Goal: Task Accomplishment & Management: Use online tool/utility

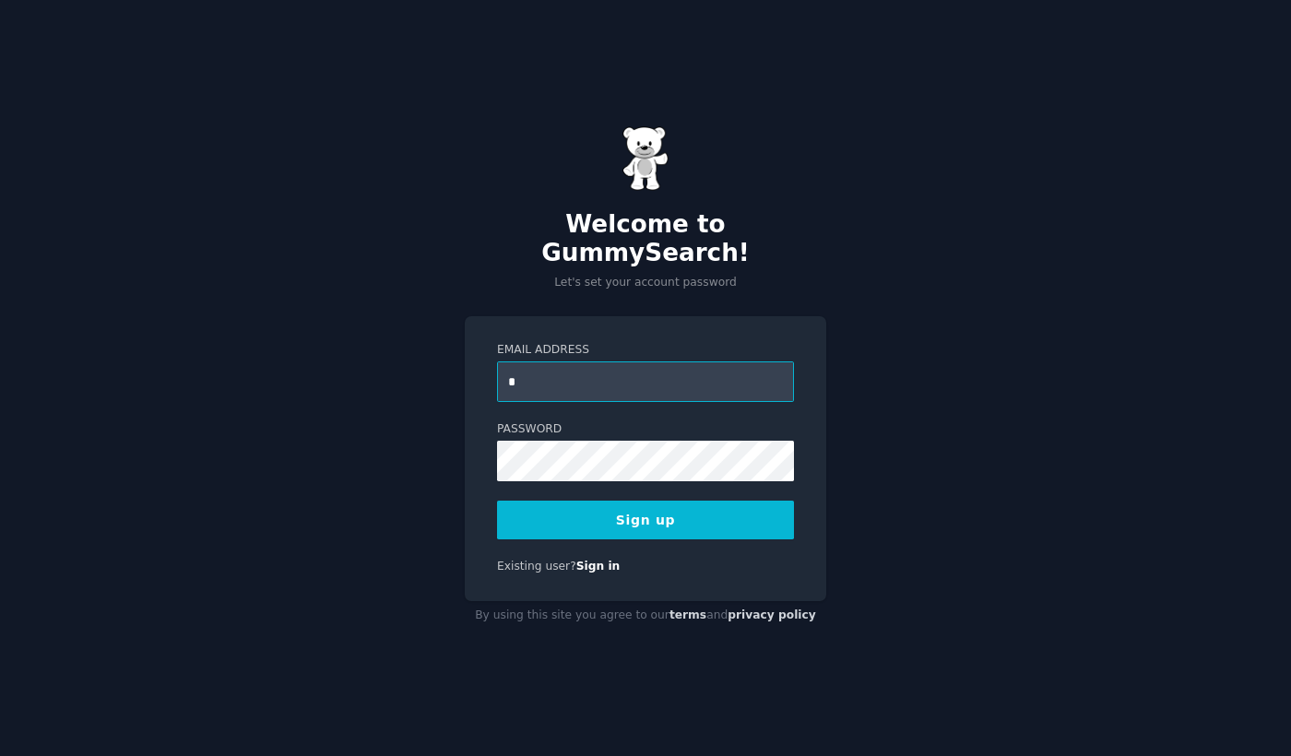
drag, startPoint x: 550, startPoint y: 375, endPoint x: 407, endPoint y: 375, distance: 142.9
click at [408, 375] on div "Welcome to GummySearch! Let's set your account password Email Address * Passwor…" at bounding box center [645, 378] width 1291 height 756
paste input "**********"
type input "**********"
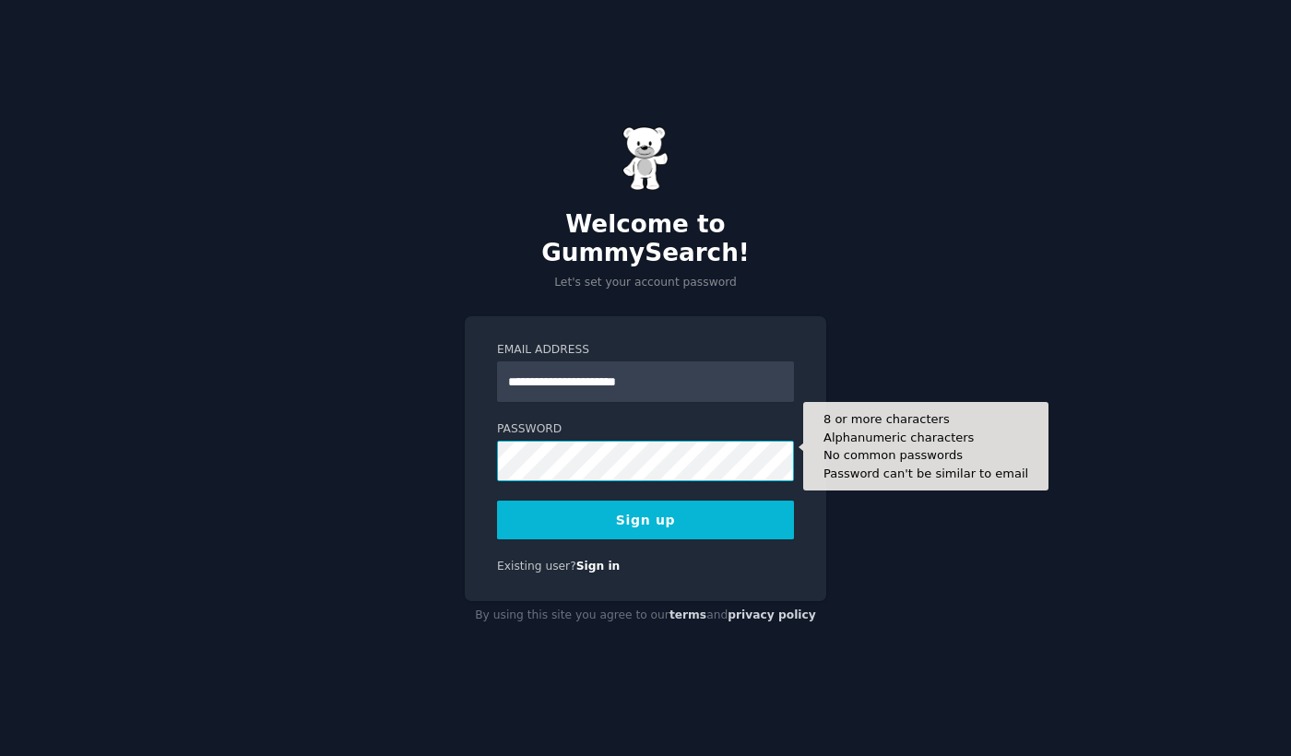
click at [497, 501] on button "Sign up" at bounding box center [645, 520] width 297 height 39
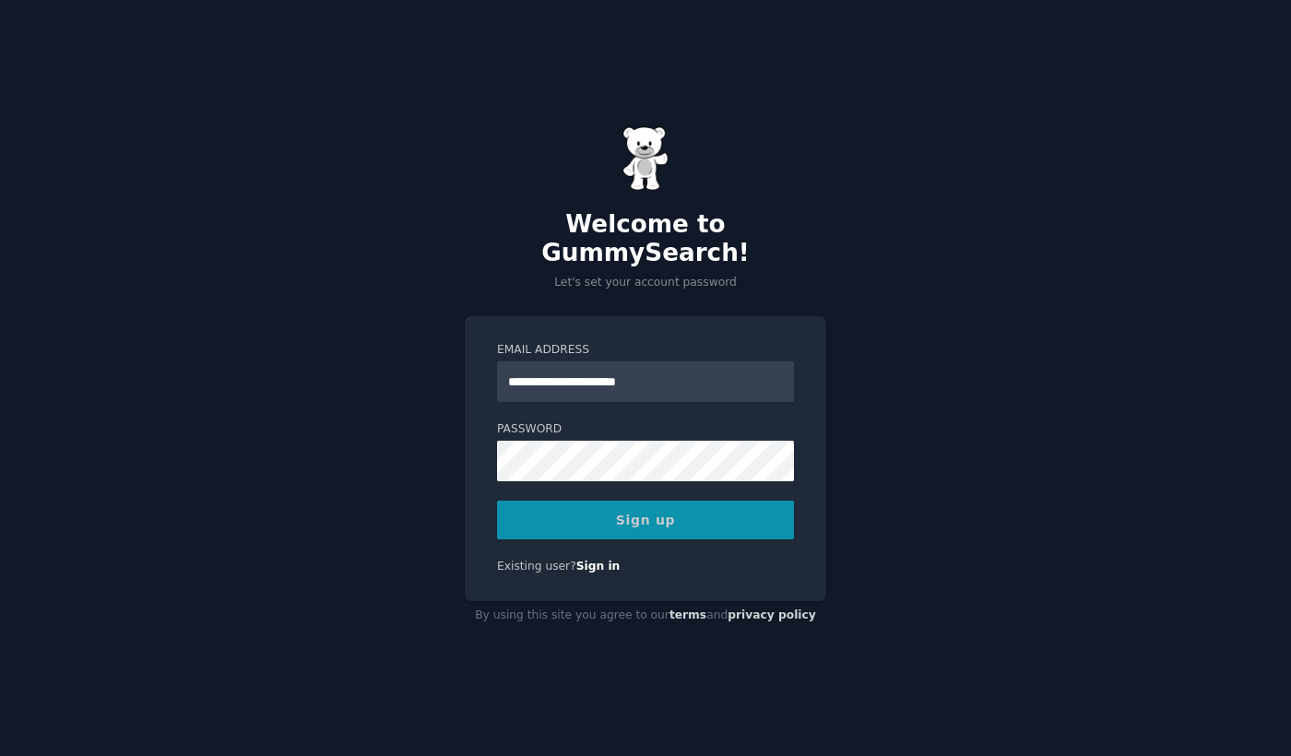
click at [580, 511] on div "Sign up" at bounding box center [645, 520] width 297 height 39
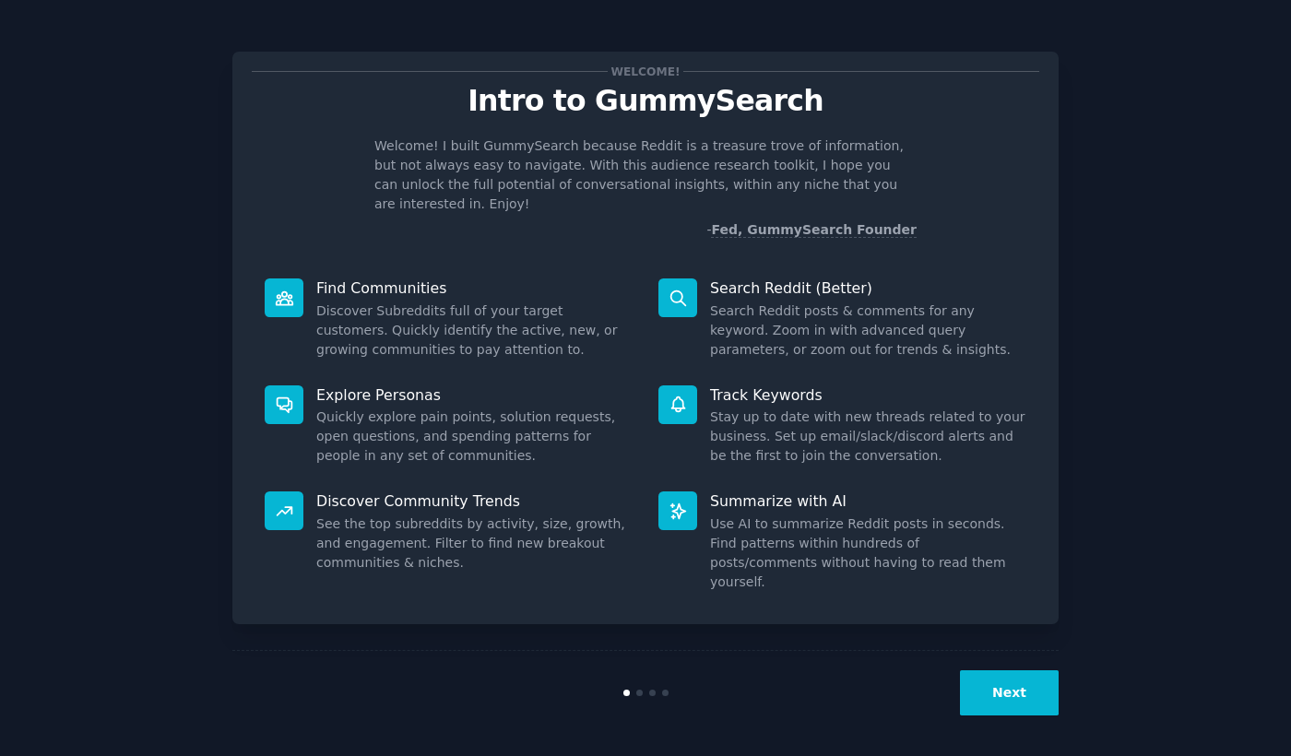
click at [989, 684] on button "Next" at bounding box center [1009, 692] width 99 height 45
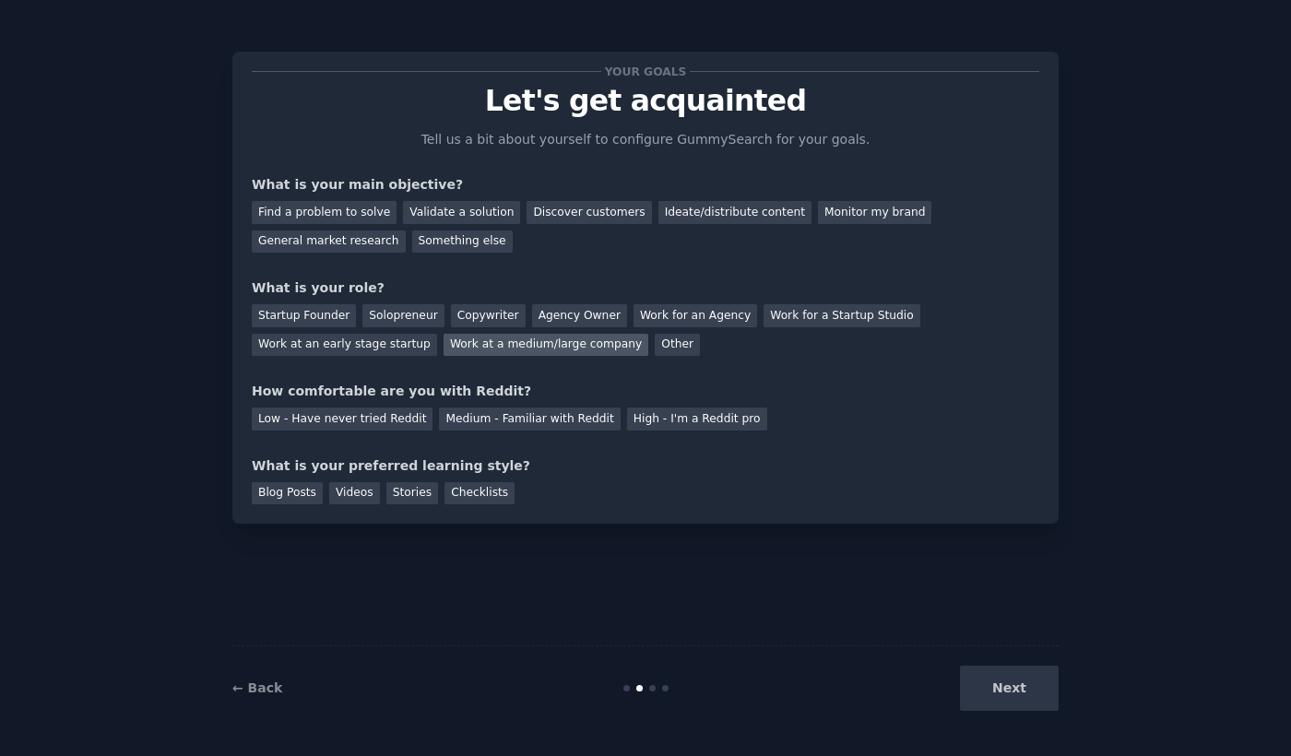
click at [586, 353] on div "Work at a medium/large company" at bounding box center [546, 345] width 205 height 23
click at [827, 216] on div "Monitor my brand" at bounding box center [874, 212] width 113 height 23
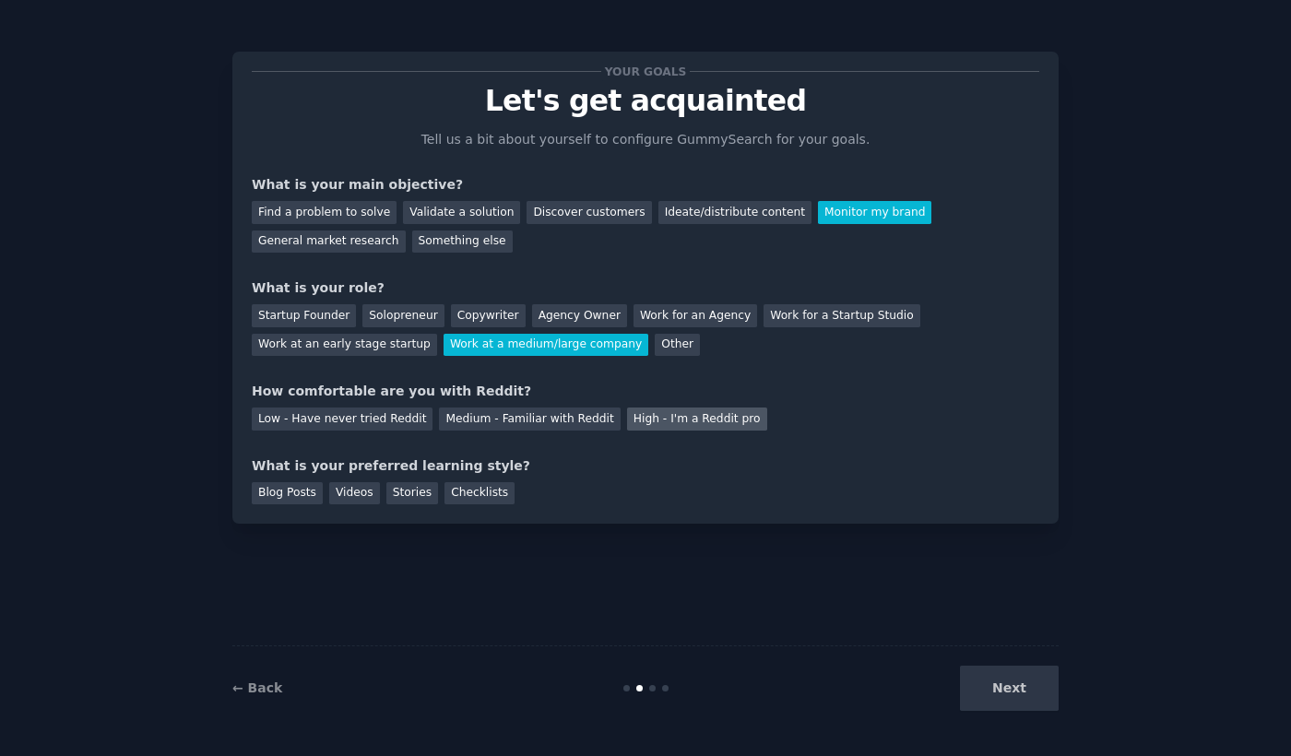
click at [643, 423] on div "High - I'm a Reddit pro" at bounding box center [697, 419] width 140 height 23
click at [281, 495] on div "Blog Posts" at bounding box center [287, 493] width 71 height 23
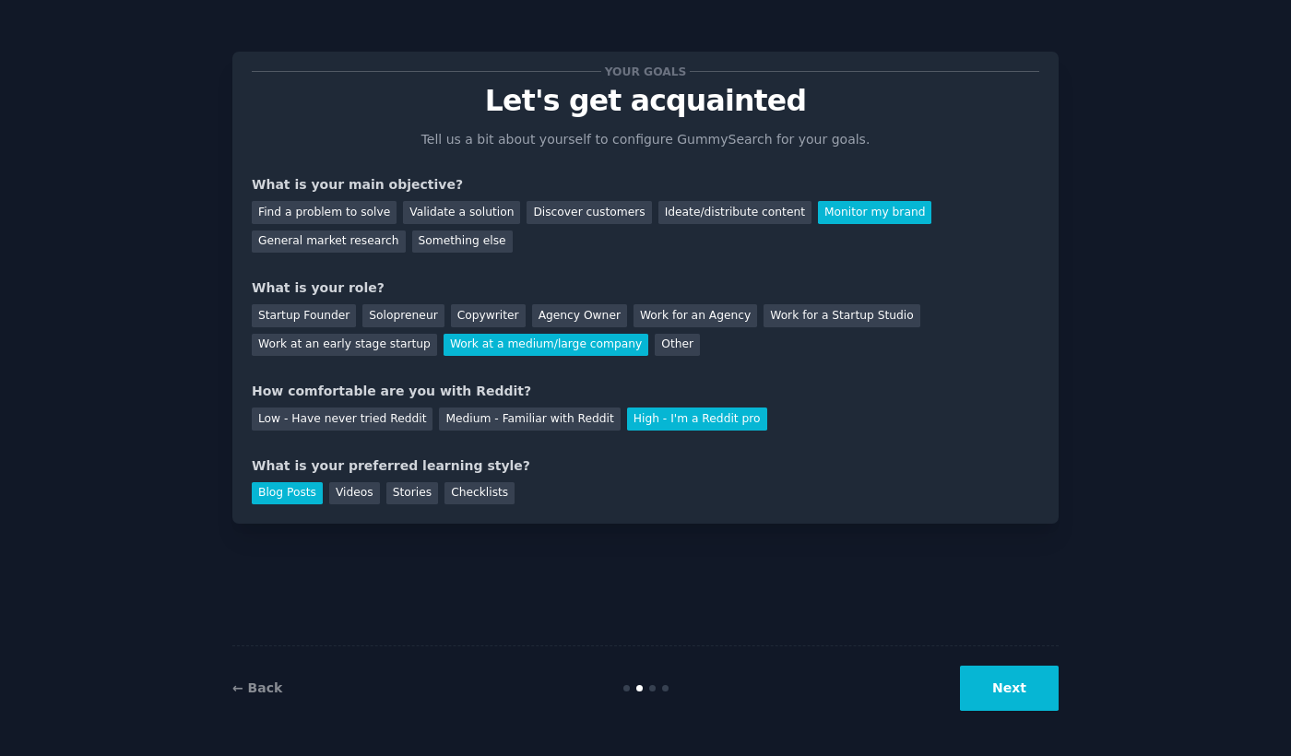
click at [998, 677] on button "Next" at bounding box center [1009, 688] width 99 height 45
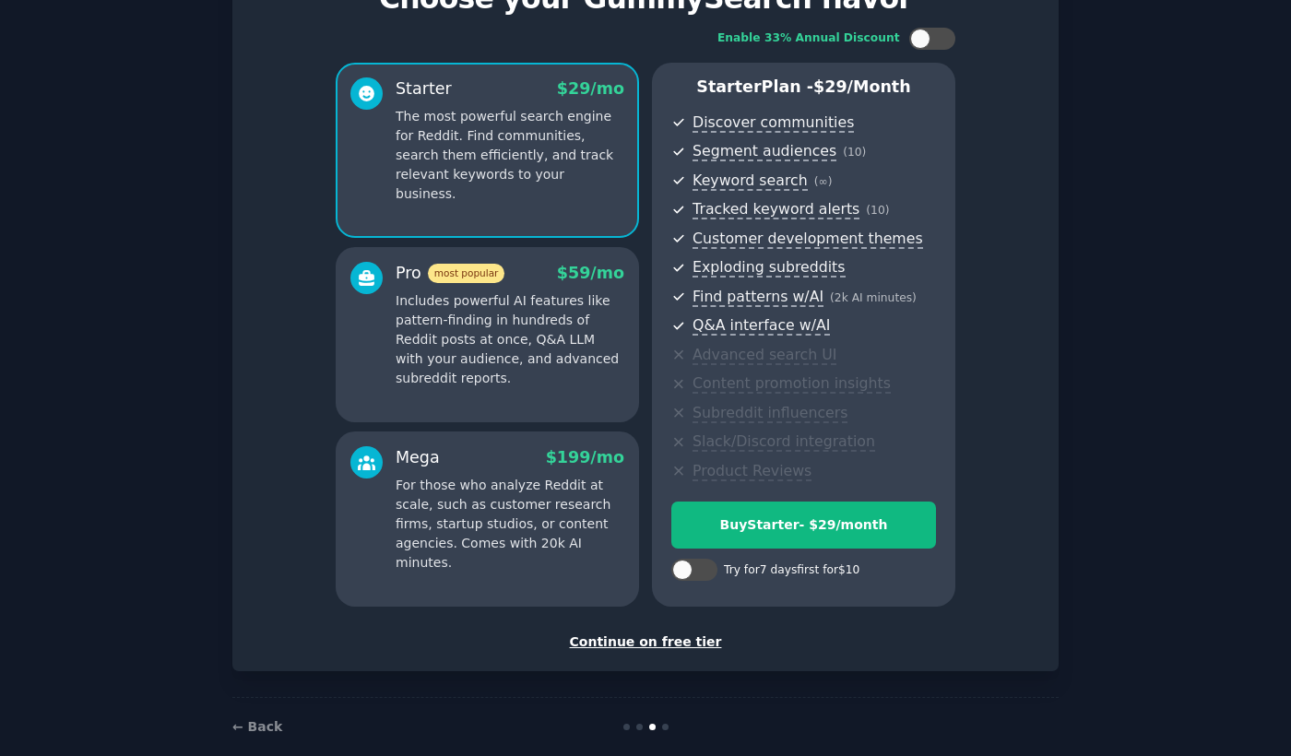
scroll to position [128, 0]
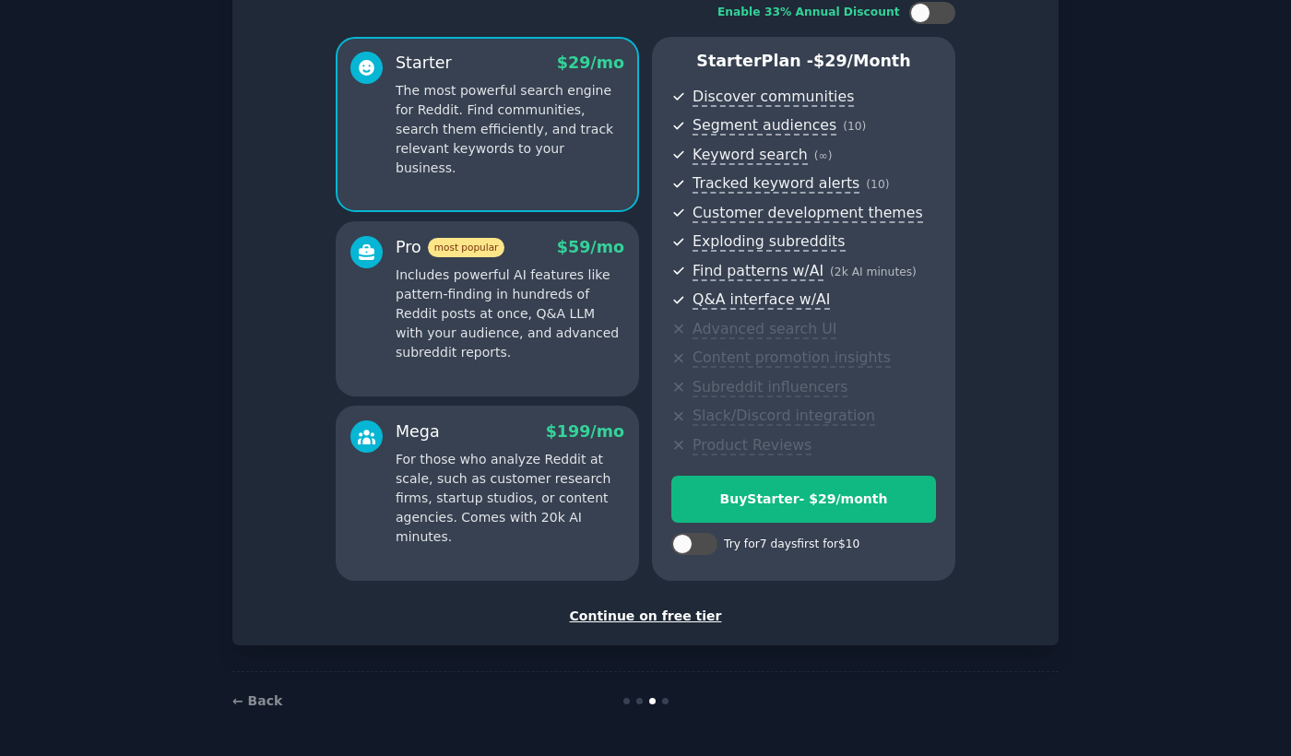
click at [665, 622] on div "Continue on free tier" at bounding box center [646, 616] width 788 height 19
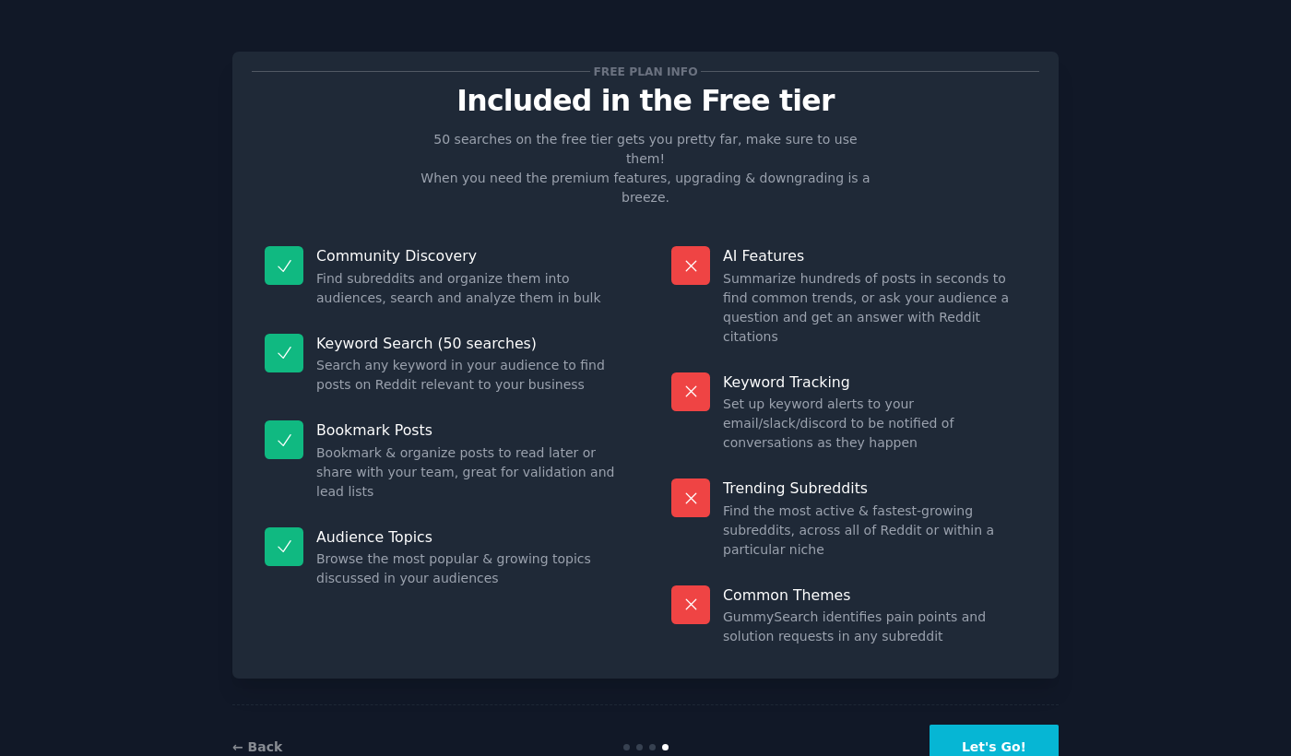
click at [1005, 725] on button "Let's Go!" at bounding box center [994, 747] width 129 height 45
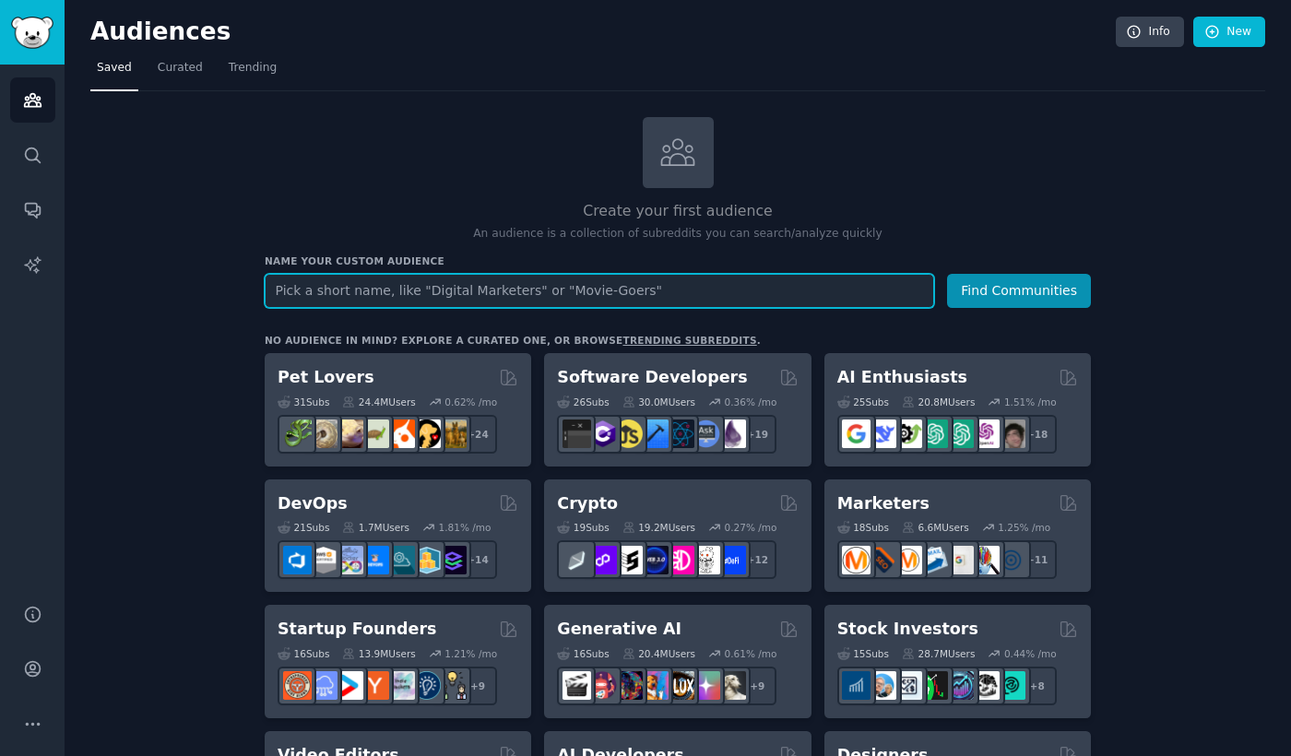
click at [500, 293] on input "text" at bounding box center [599, 291] width 669 height 34
type input "action"
click at [408, 290] on input "text" at bounding box center [599, 291] width 669 height 34
type input "Insta360"
click at [947, 274] on button "Find Communities" at bounding box center [1019, 291] width 144 height 34
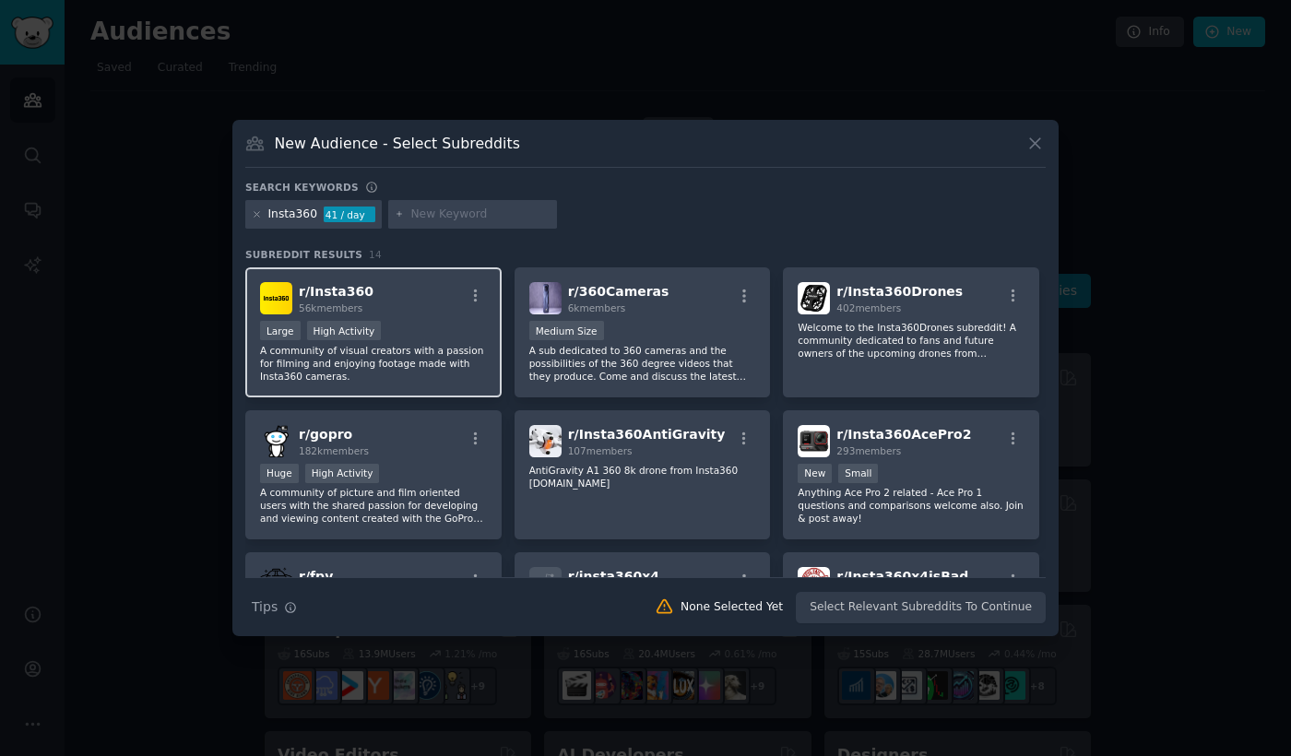
click at [448, 323] on div "Large High Activity" at bounding box center [373, 332] width 227 height 23
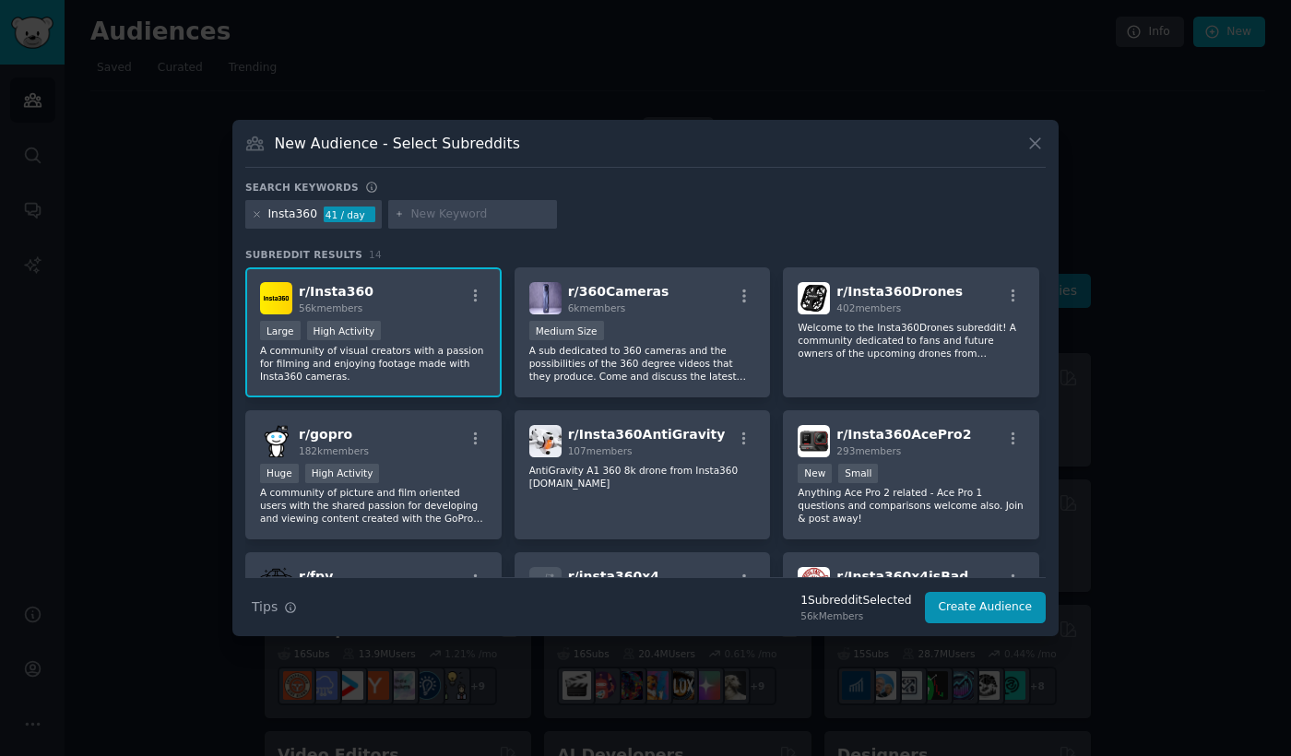
click at [444, 326] on div "Large High Activity" at bounding box center [373, 332] width 227 height 23
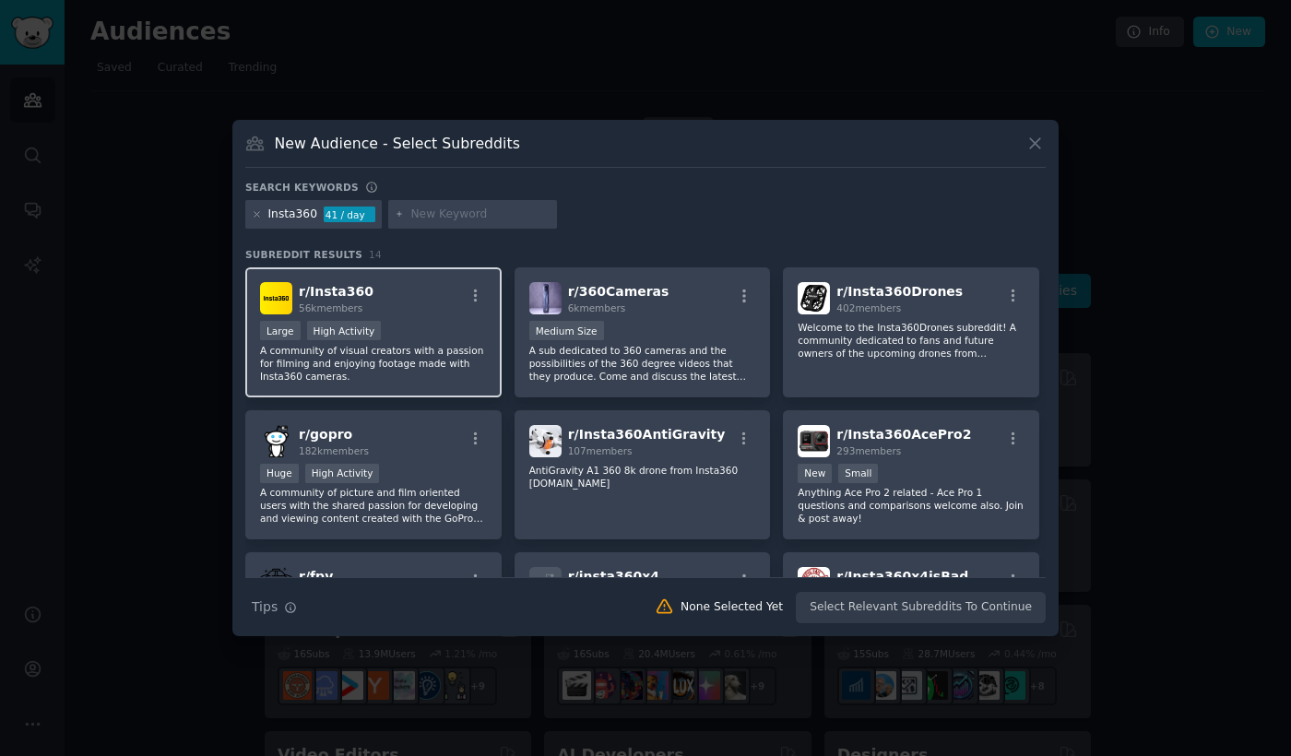
click at [404, 297] on div "r/ Insta360 56k members" at bounding box center [373, 298] width 227 height 32
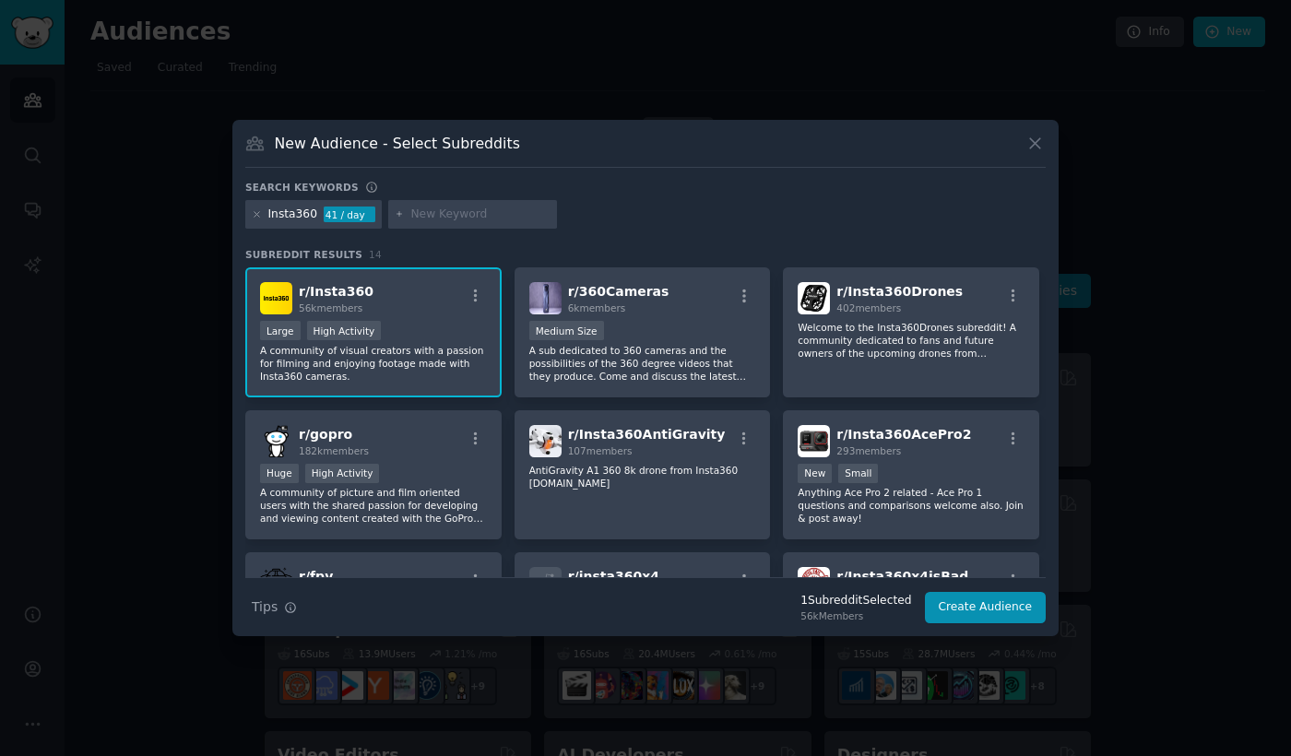
click at [420, 218] on input "text" at bounding box center [480, 215] width 140 height 17
drag, startPoint x: 401, startPoint y: 444, endPoint x: 406, endPoint y: 435, distance: 9.5
click at [401, 444] on div "r/ gopro 182k members" at bounding box center [373, 441] width 227 height 32
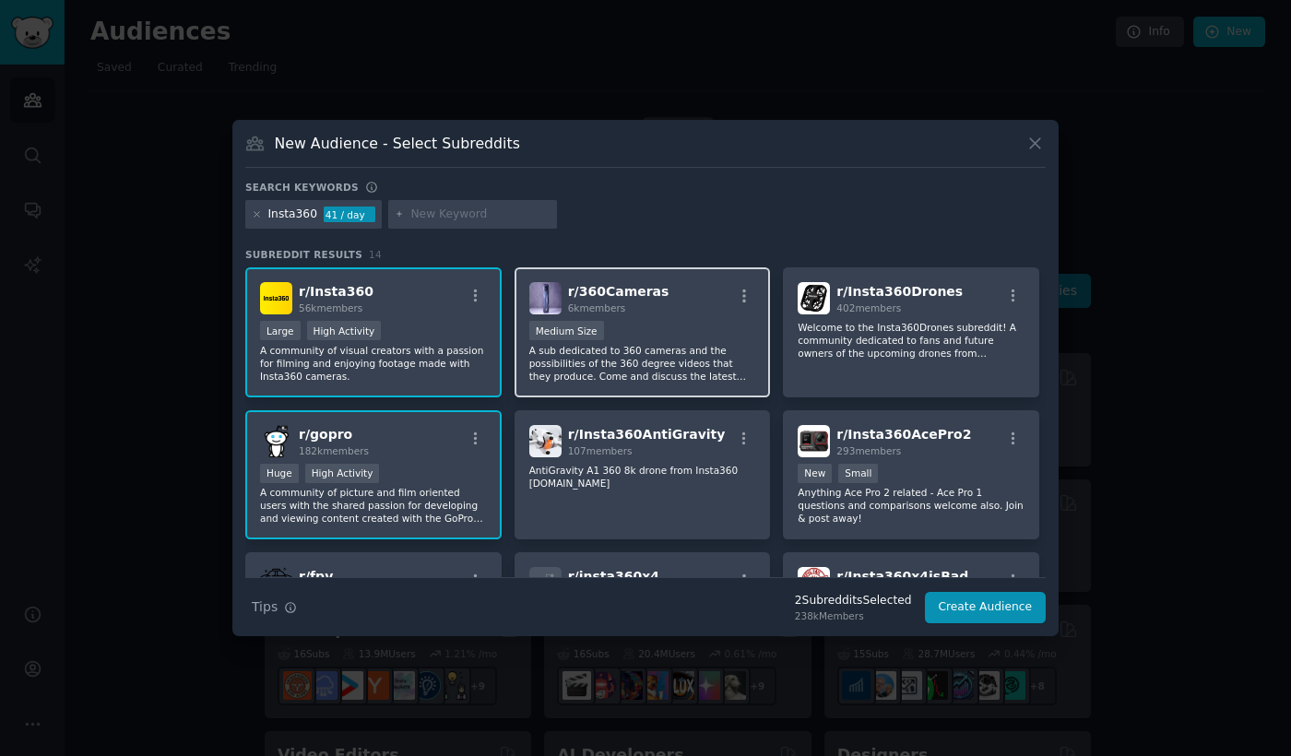
click at [657, 295] on div "r/ 360Cameras 6k members" at bounding box center [642, 298] width 227 height 32
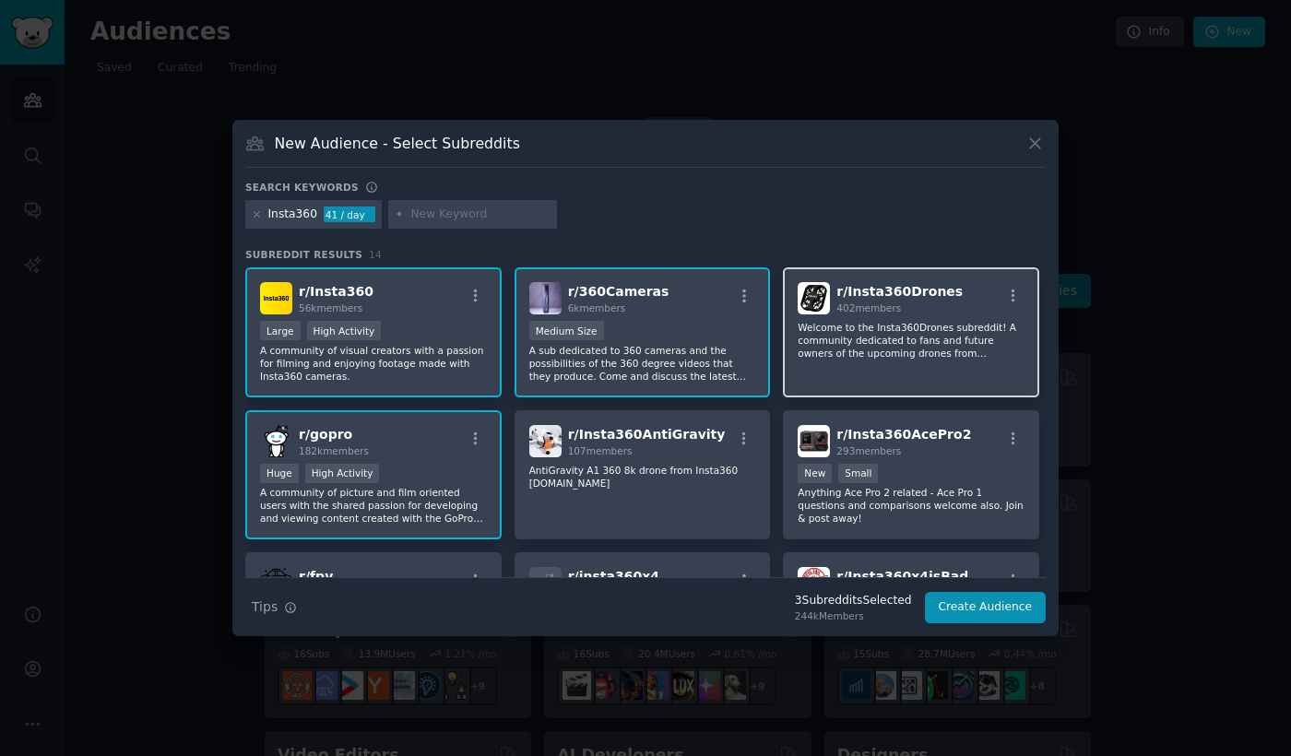
click at [943, 344] on p "Welcome to the Insta360Drones subreddit! A community dedicated to fans and futu…" at bounding box center [911, 340] width 227 height 39
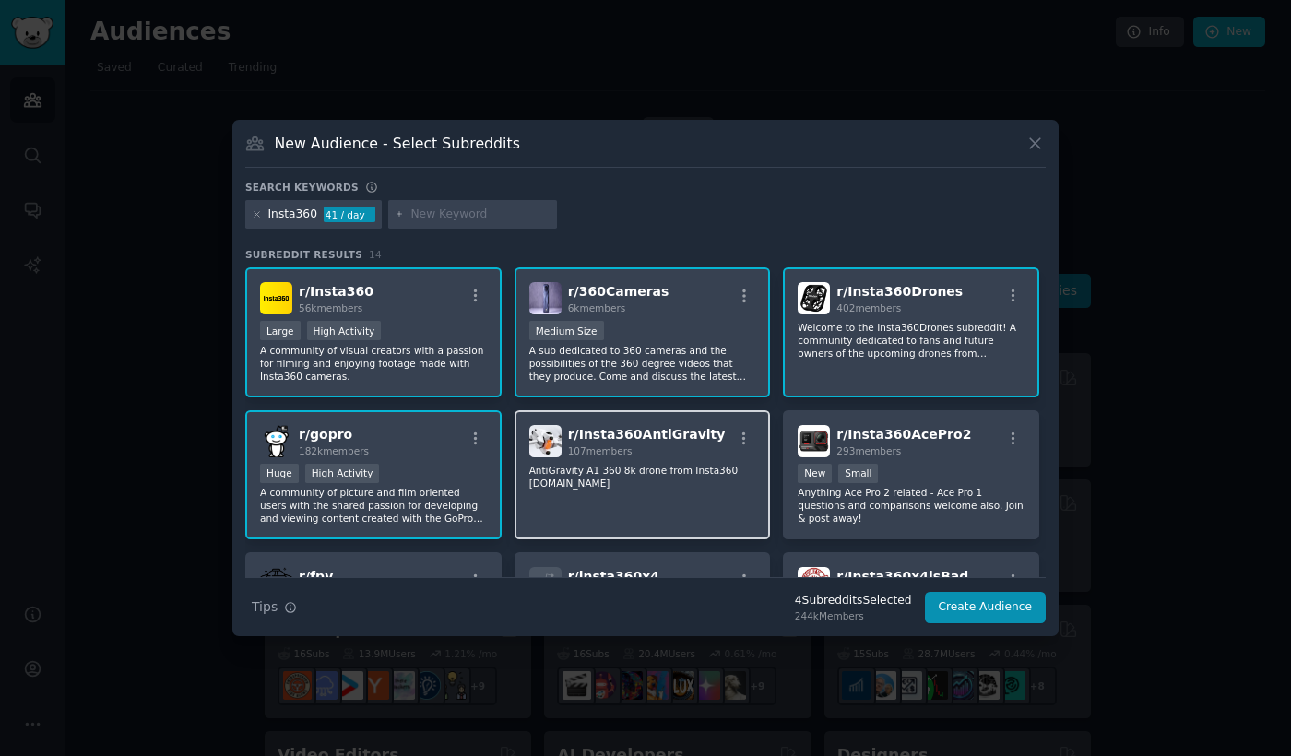
click at [685, 527] on div "r/ Insta360AntiGravity 107 members AntiGravity A1 360 8k drone from Insta360 [D…" at bounding box center [643, 475] width 256 height 130
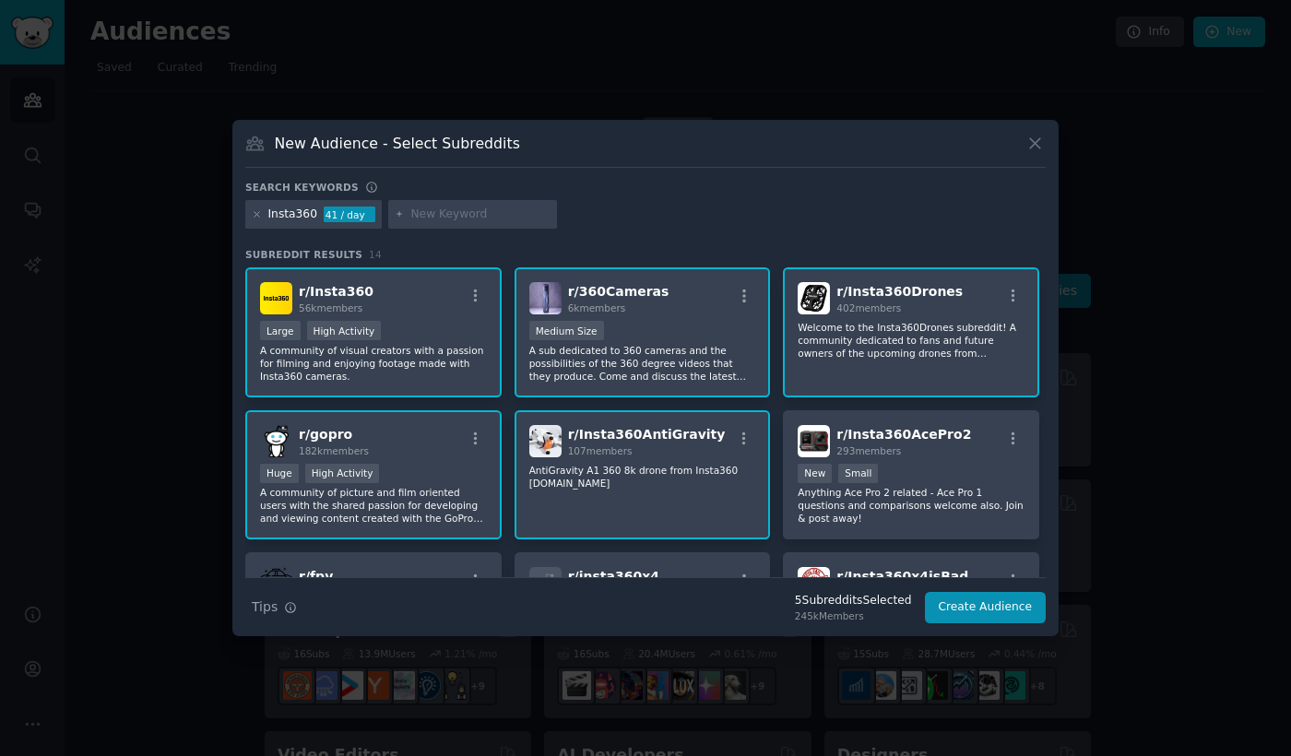
click at [417, 350] on p "A community of visual creators with a passion for filming and enjoying footage …" at bounding box center [373, 363] width 227 height 39
click at [729, 476] on p "AntiGravity A1 360 8k drone from Insta360 [DOMAIN_NAME]" at bounding box center [642, 477] width 227 height 26
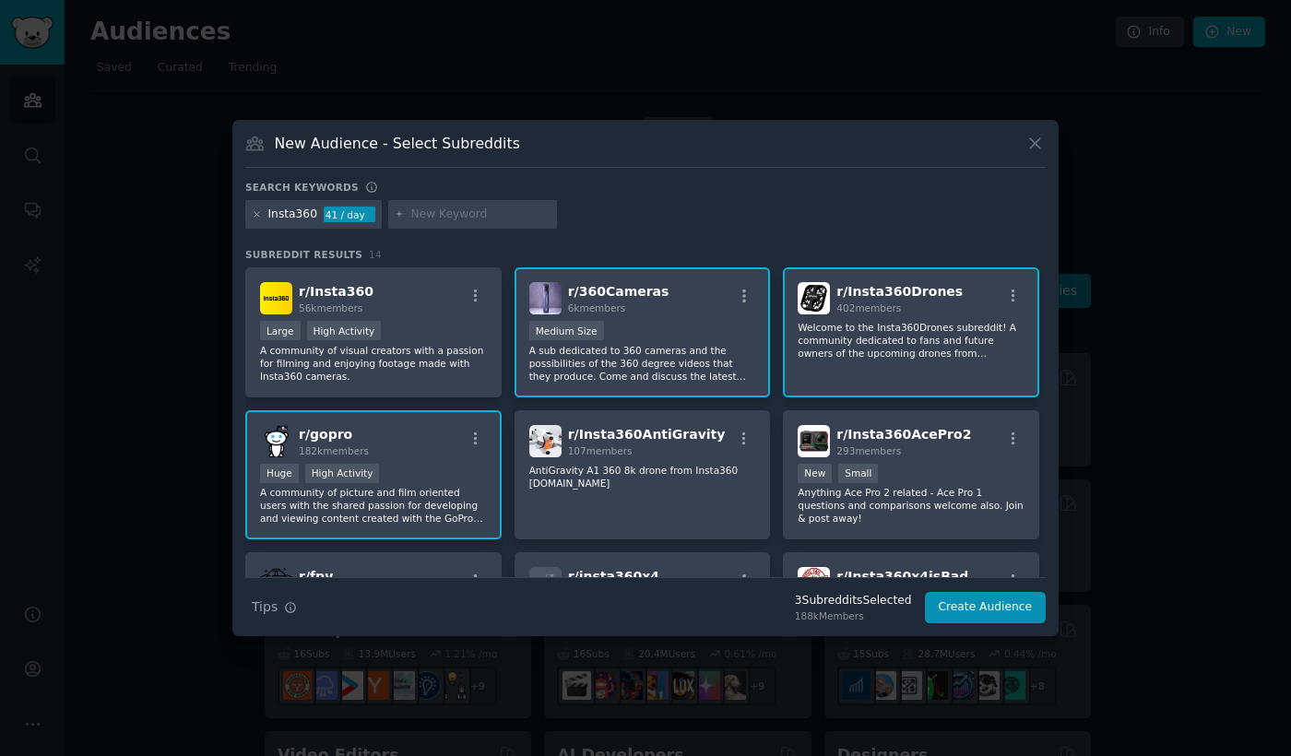
click at [858, 330] on p "Welcome to the Insta360Drones subreddit! A community dedicated to fans and futu…" at bounding box center [911, 340] width 227 height 39
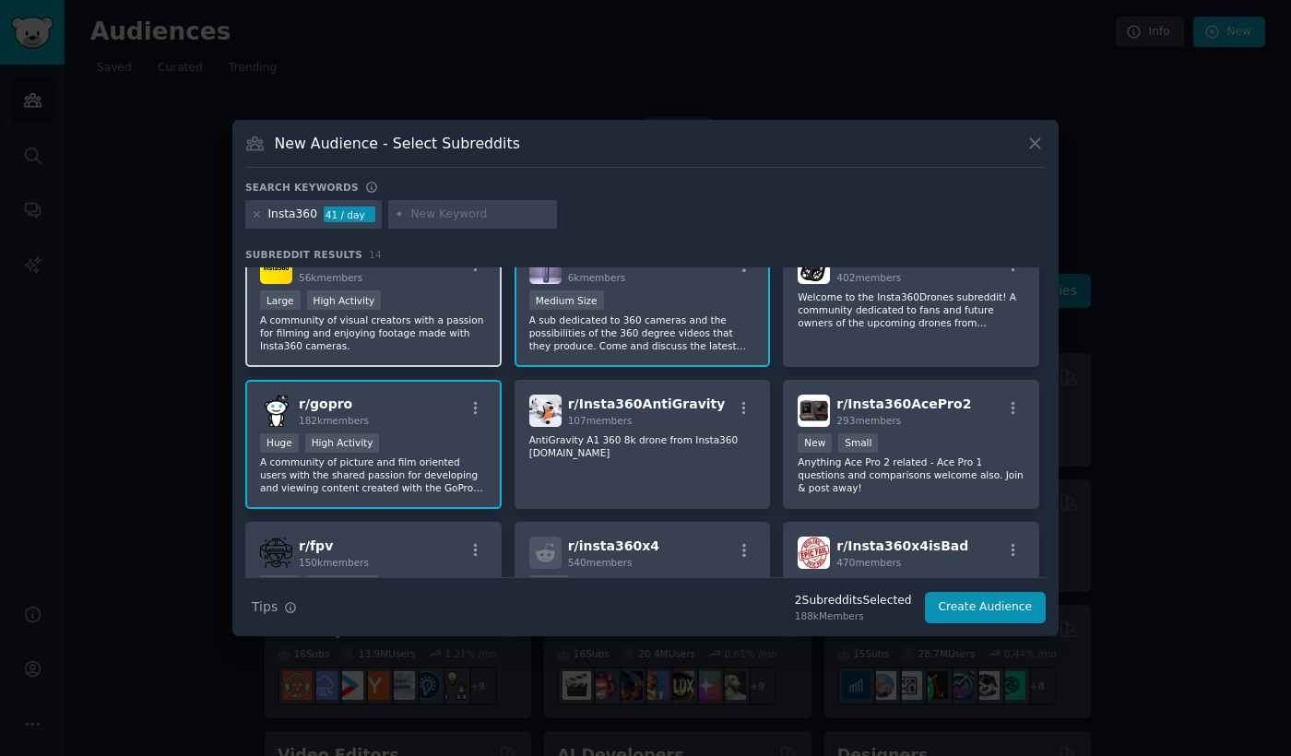
click at [358, 303] on div "High Activity" at bounding box center [344, 299] width 75 height 19
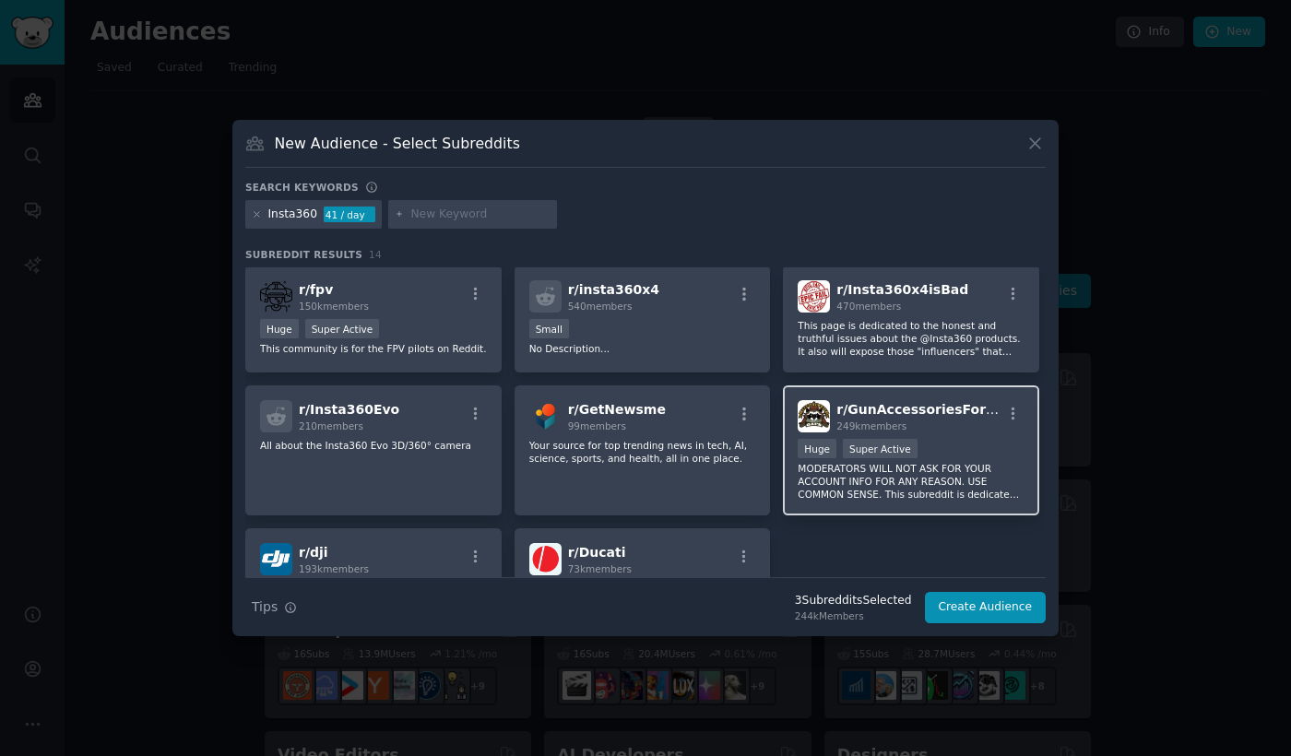
scroll to position [288, 0]
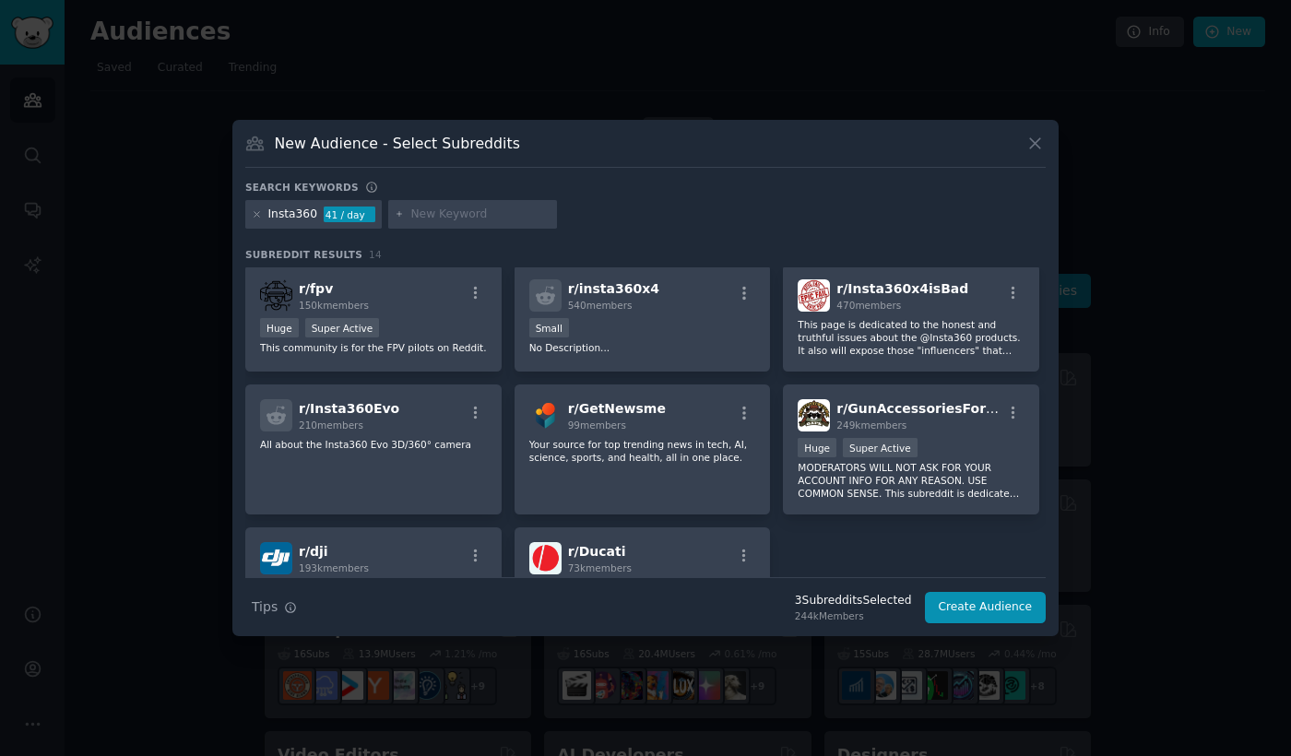
drag, startPoint x: 398, startPoint y: 563, endPoint x: 495, endPoint y: 517, distance: 106.8
click at [399, 563] on div "r/ dji 193k members" at bounding box center [373, 558] width 227 height 32
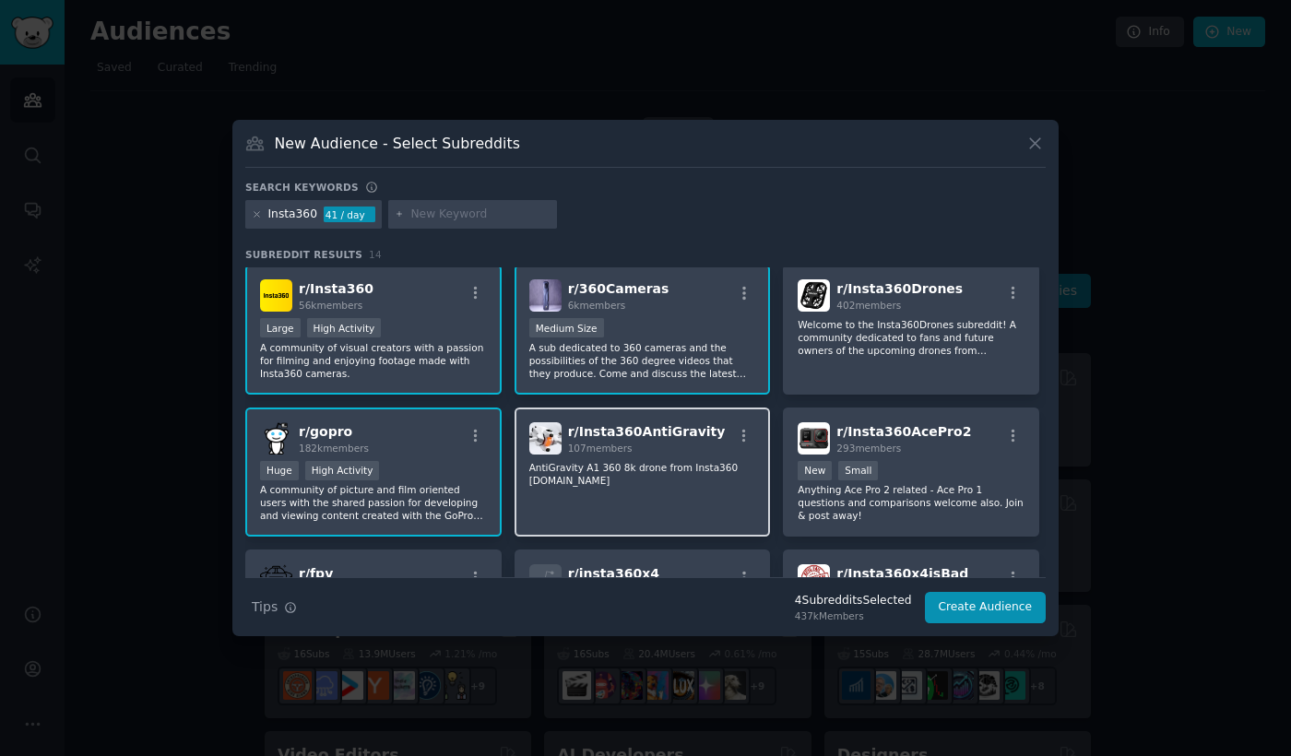
scroll to position [0, 0]
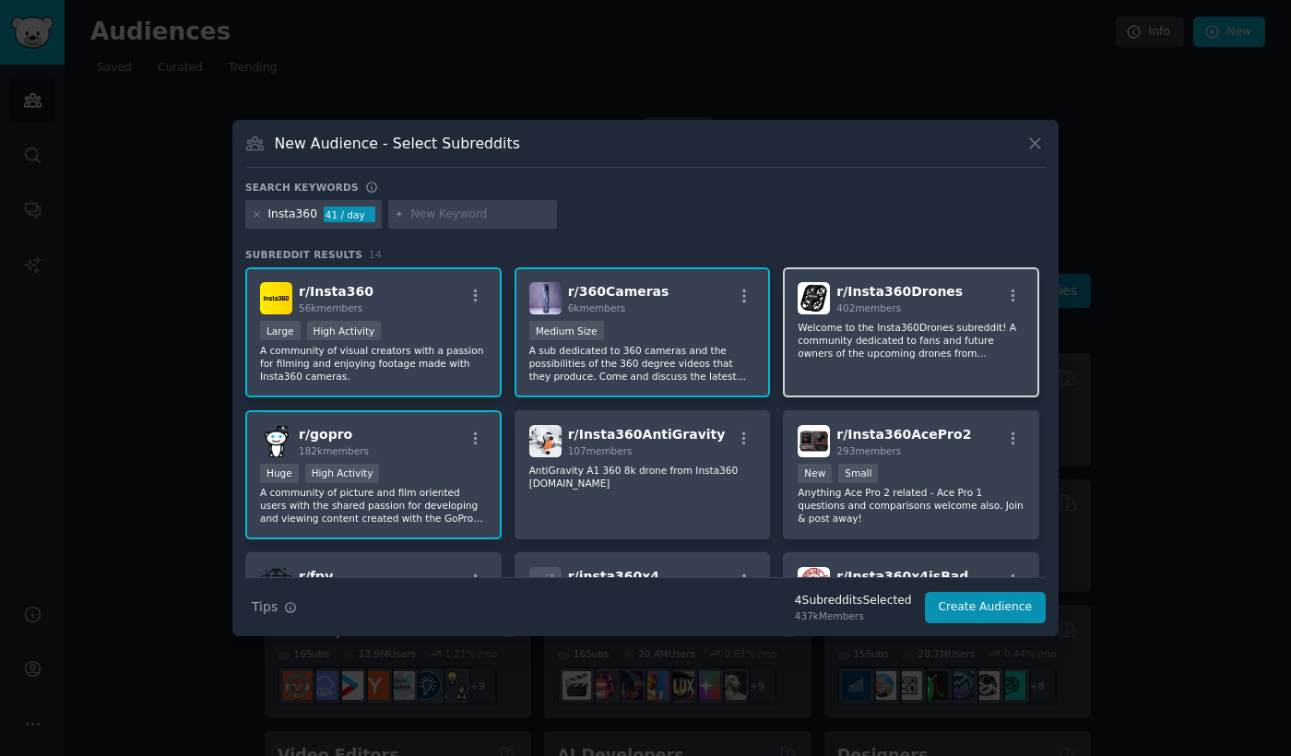
click at [819, 364] on div "r/ Insta360Drones 402 members Welcome to the Insta360Drones subreddit! A commun…" at bounding box center [911, 332] width 256 height 130
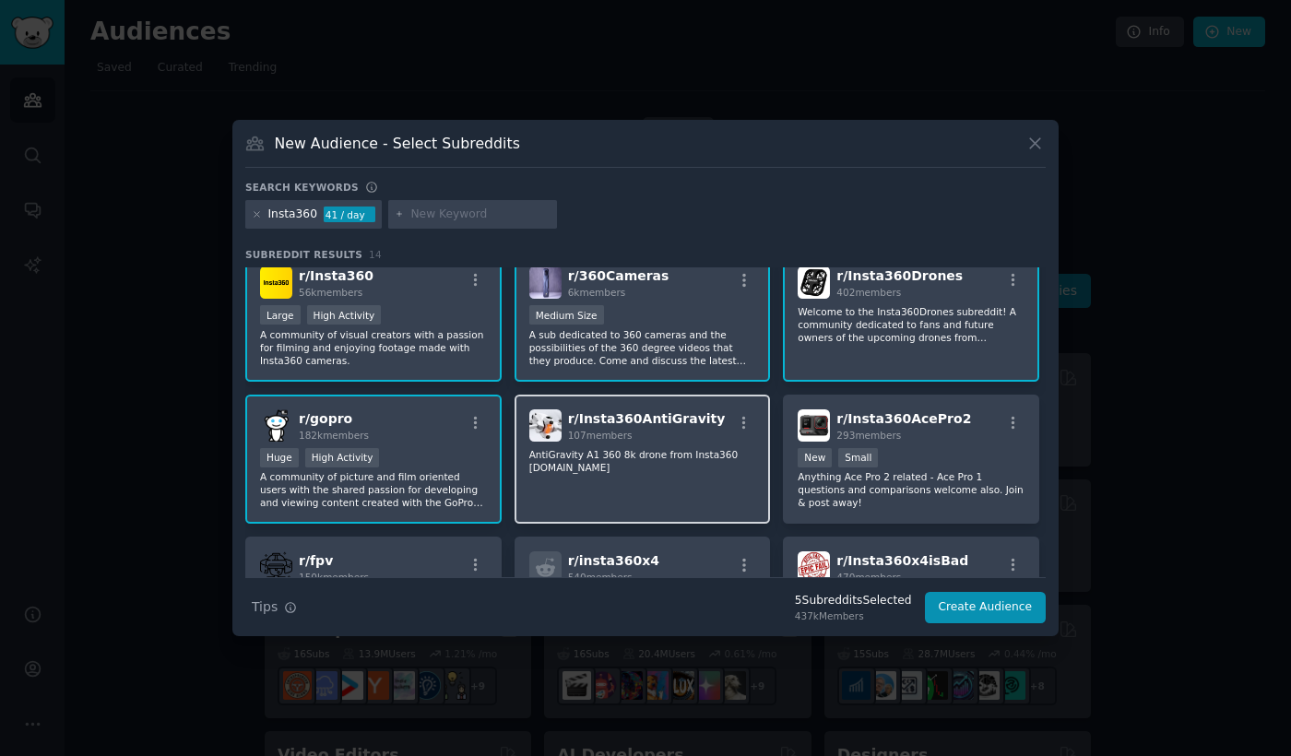
scroll to position [36, 0]
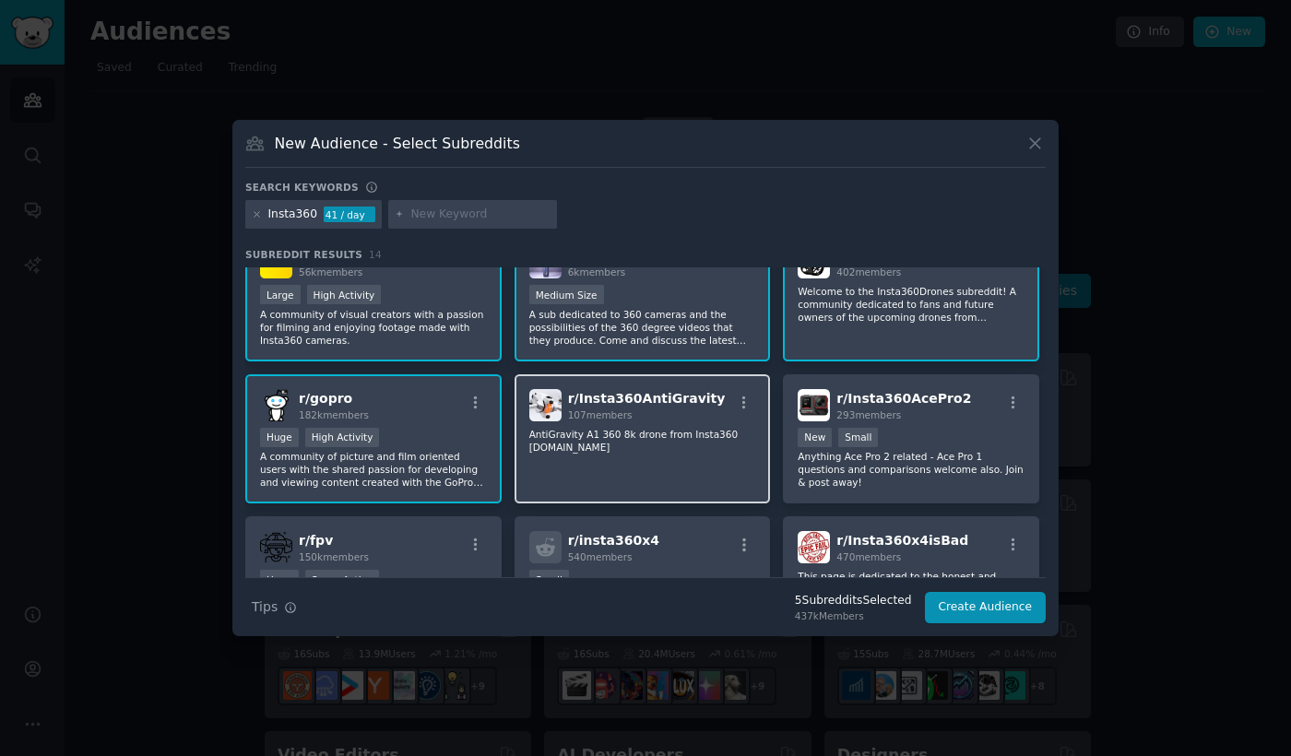
click at [716, 434] on p "AntiGravity A1 360 8k drone from Insta360 [DOMAIN_NAME]" at bounding box center [642, 441] width 227 height 26
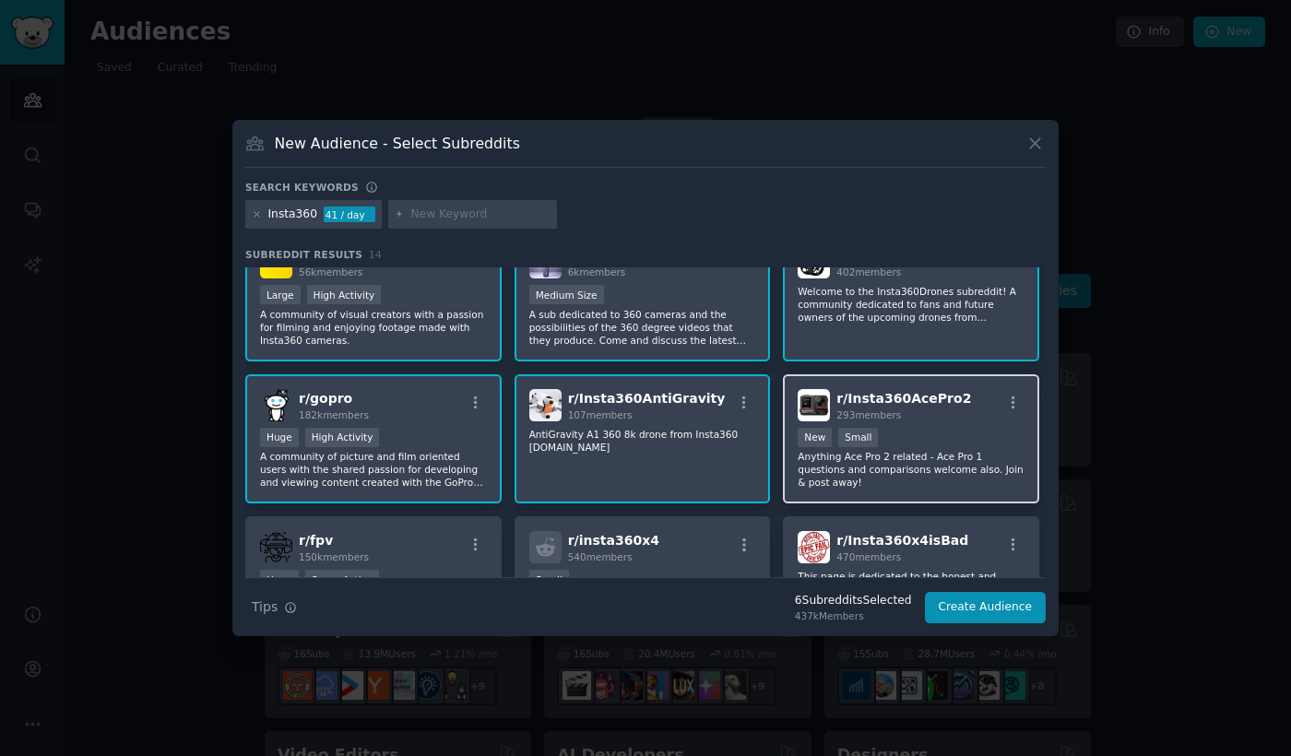
click at [924, 454] on p "Anything Ace Pro 2 related - Ace Pro 1 questions and comparisons welcome also. …" at bounding box center [911, 469] width 227 height 39
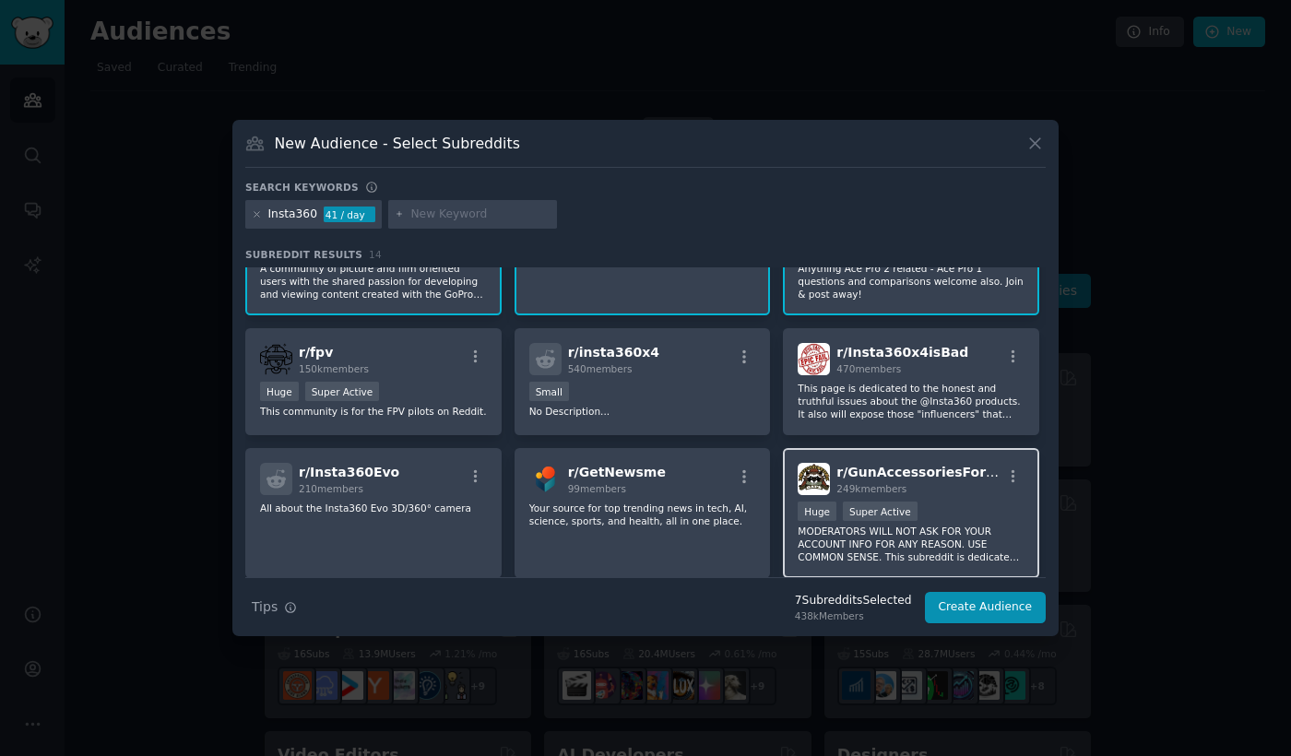
scroll to position [272, 0]
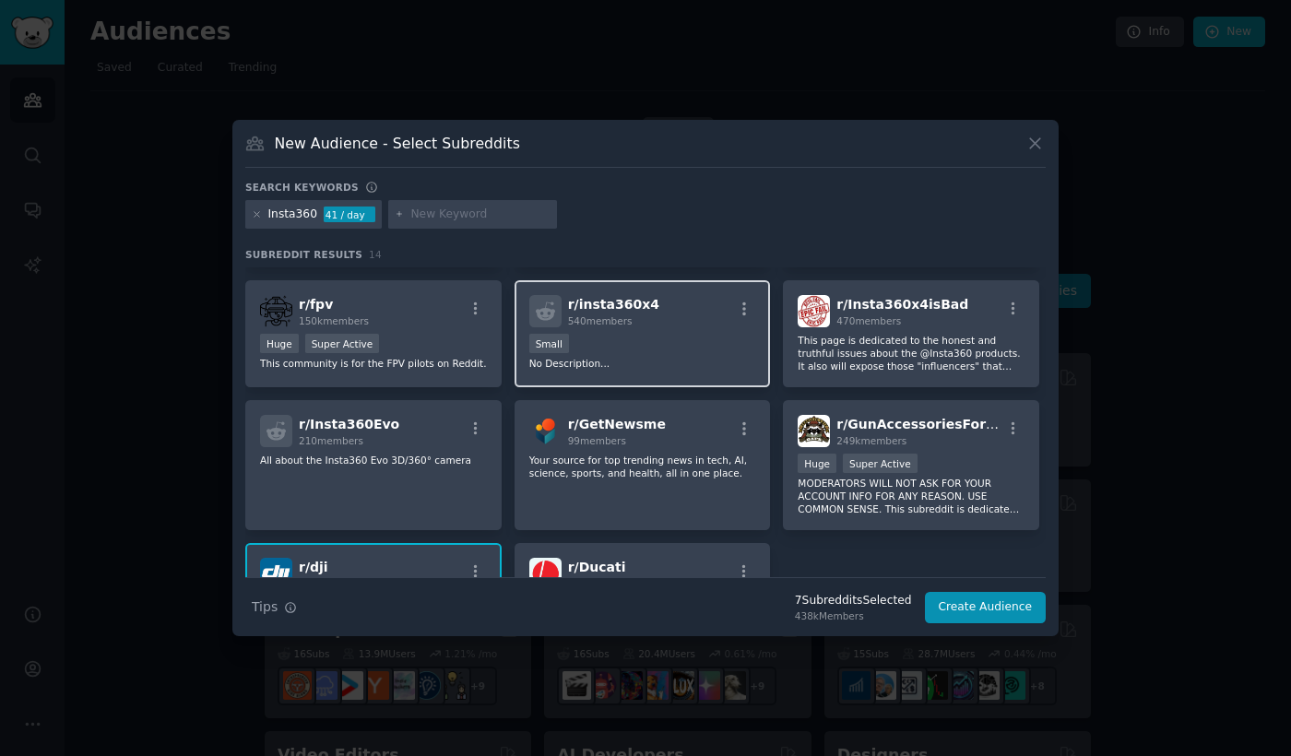
click at [643, 368] on p "No Description..." at bounding box center [642, 363] width 227 height 13
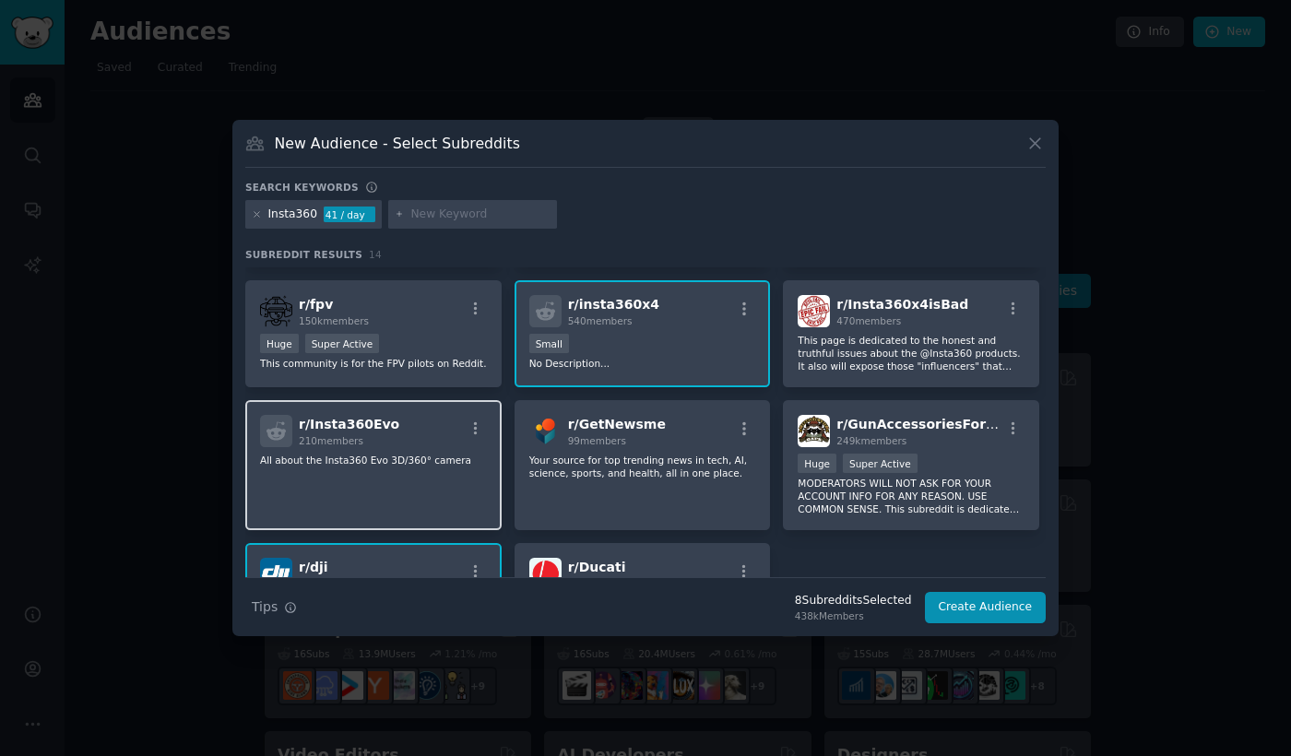
click at [461, 426] on div "r/ Insta360Evo 210 members" at bounding box center [373, 431] width 227 height 32
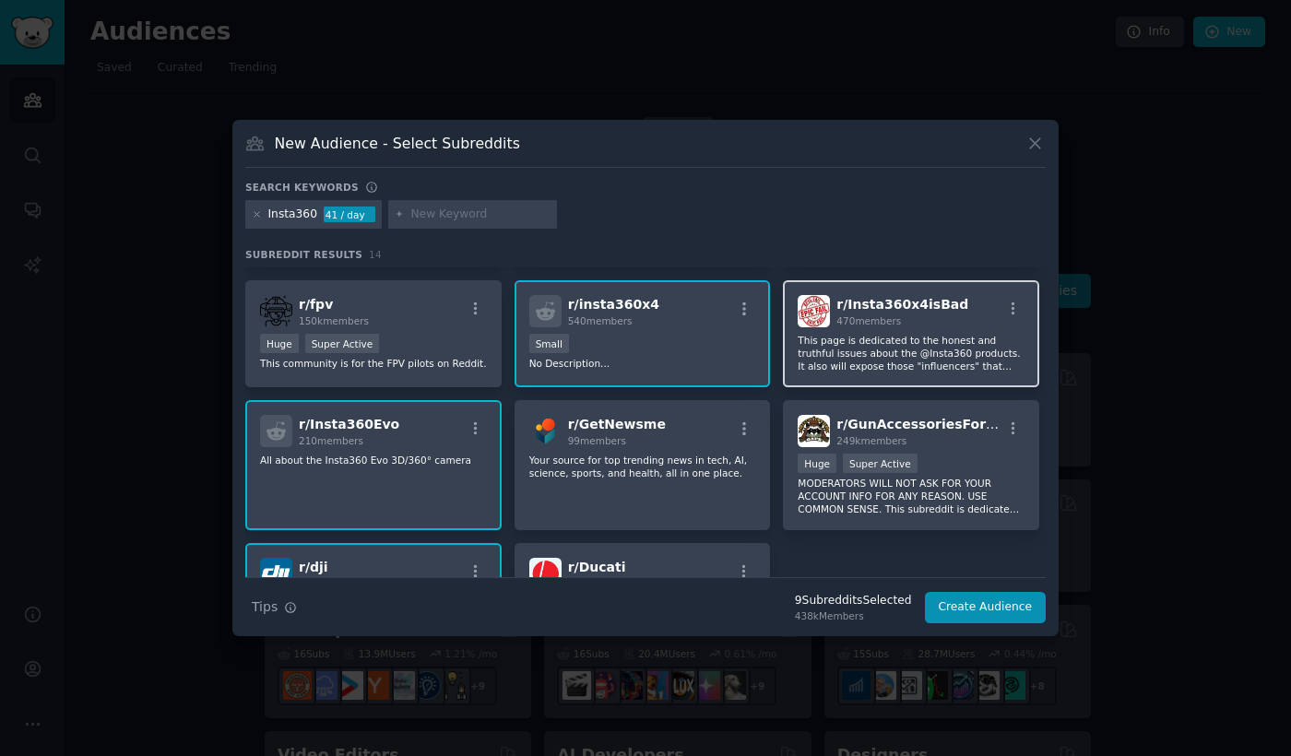
click at [881, 372] on p "This page is dedicated to the honest and truthful issues about the @Insta360 pr…" at bounding box center [911, 353] width 227 height 39
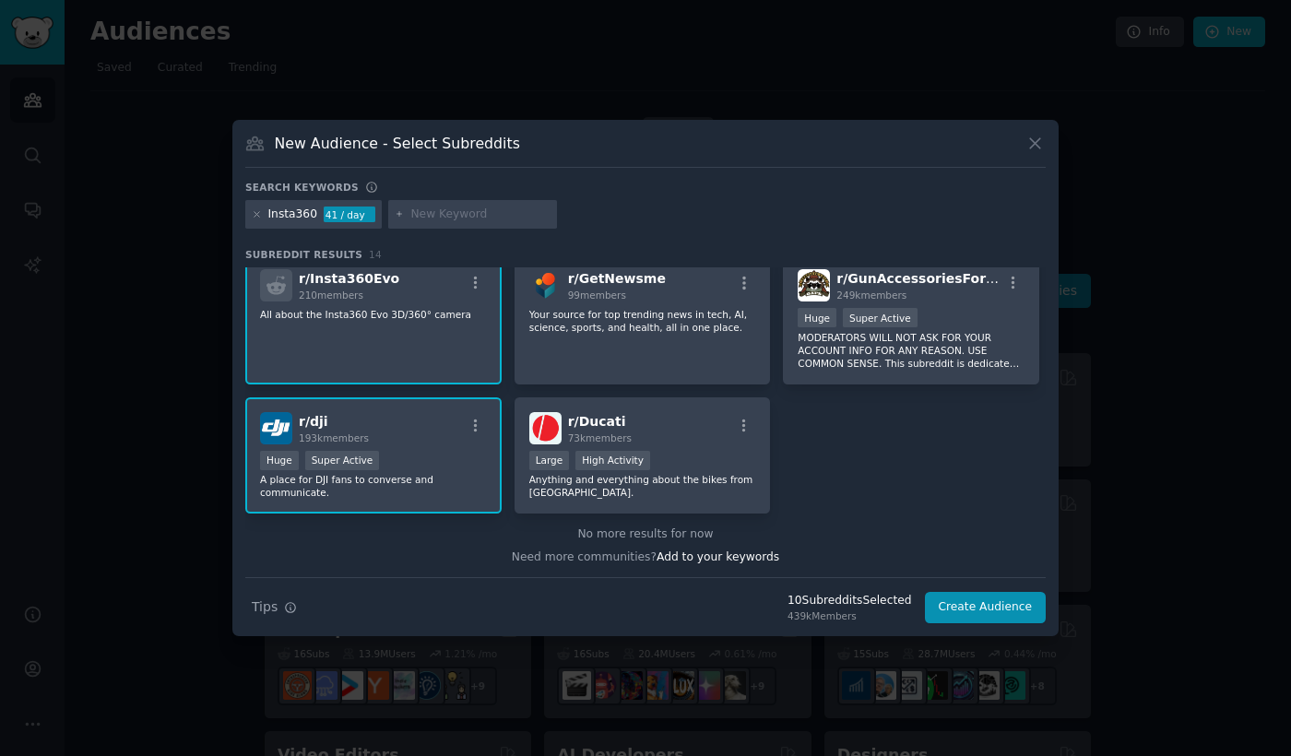
scroll to position [419, 0]
click at [419, 213] on input "text" at bounding box center [480, 215] width 140 height 17
type input "action camera"
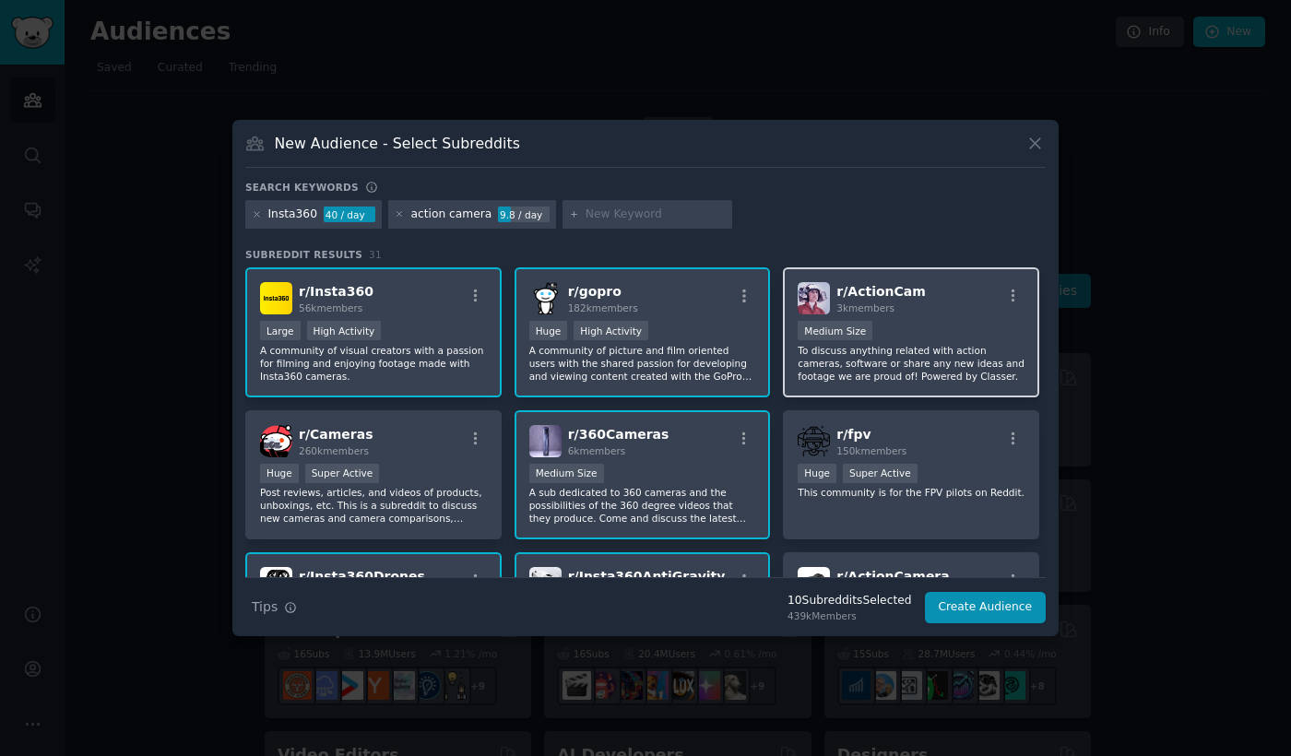
click at [934, 350] on p "To discuss anything related with action cameras, software or share any new idea…" at bounding box center [911, 363] width 227 height 39
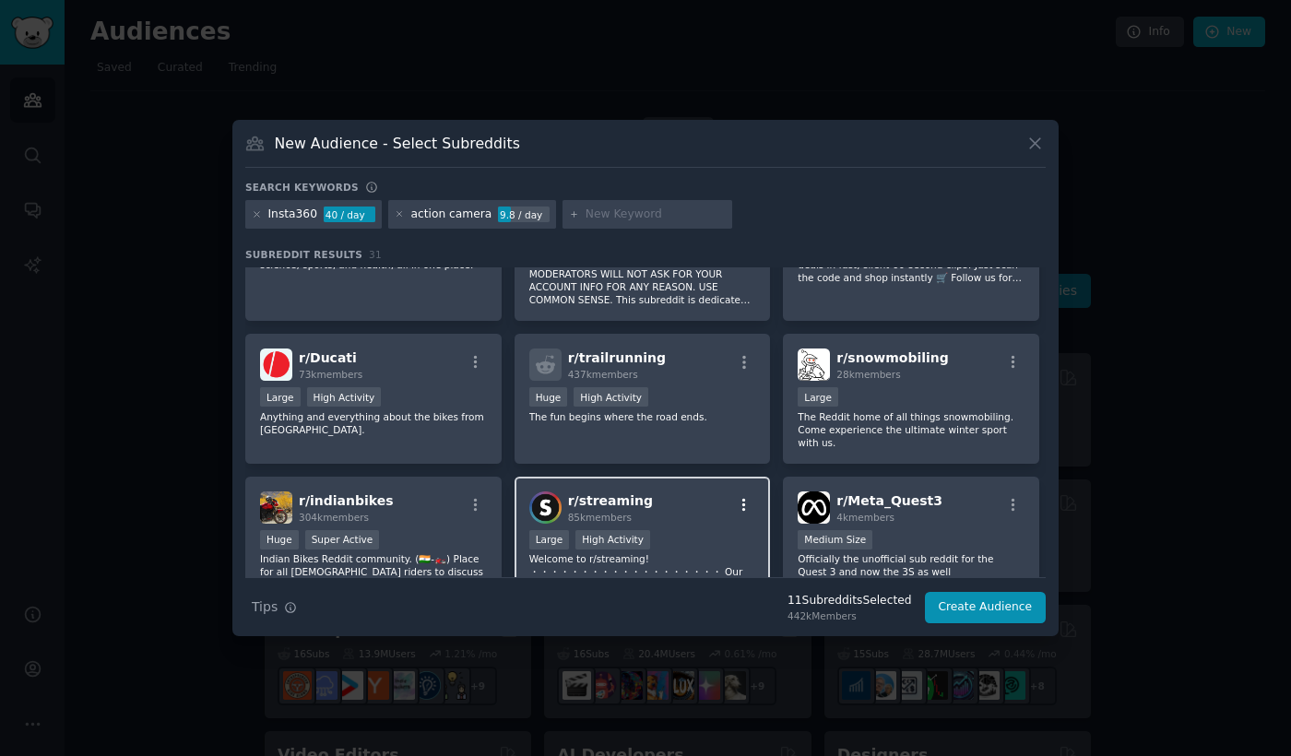
scroll to position [1283, 0]
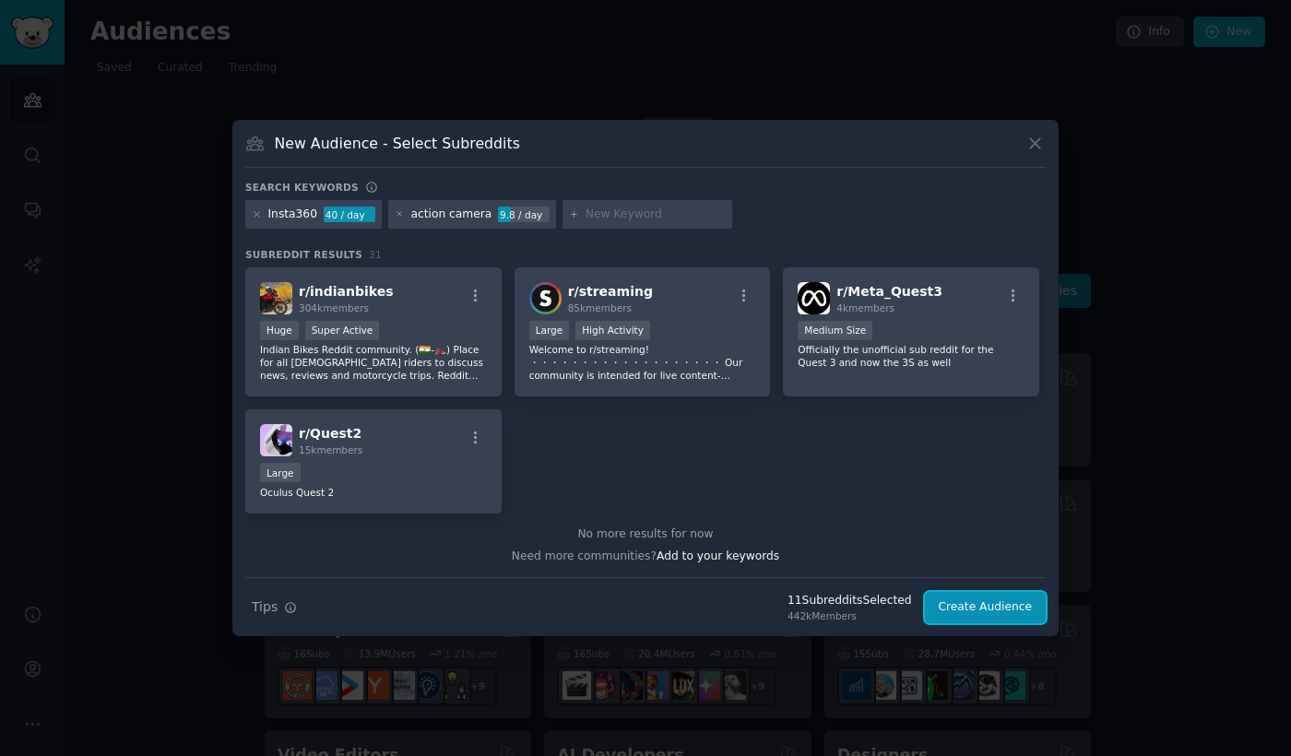
click at [968, 608] on button "Create Audience" at bounding box center [986, 607] width 122 height 31
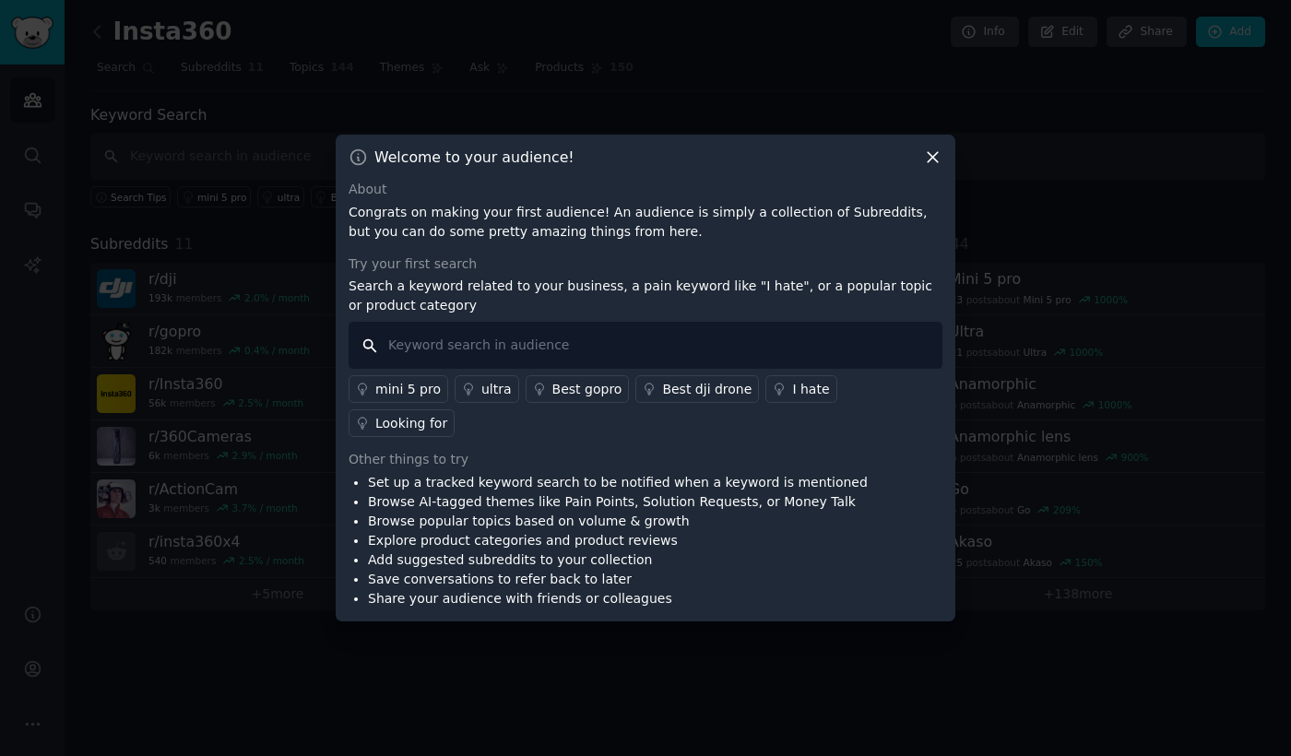
click at [480, 363] on input "text" at bounding box center [646, 345] width 594 height 47
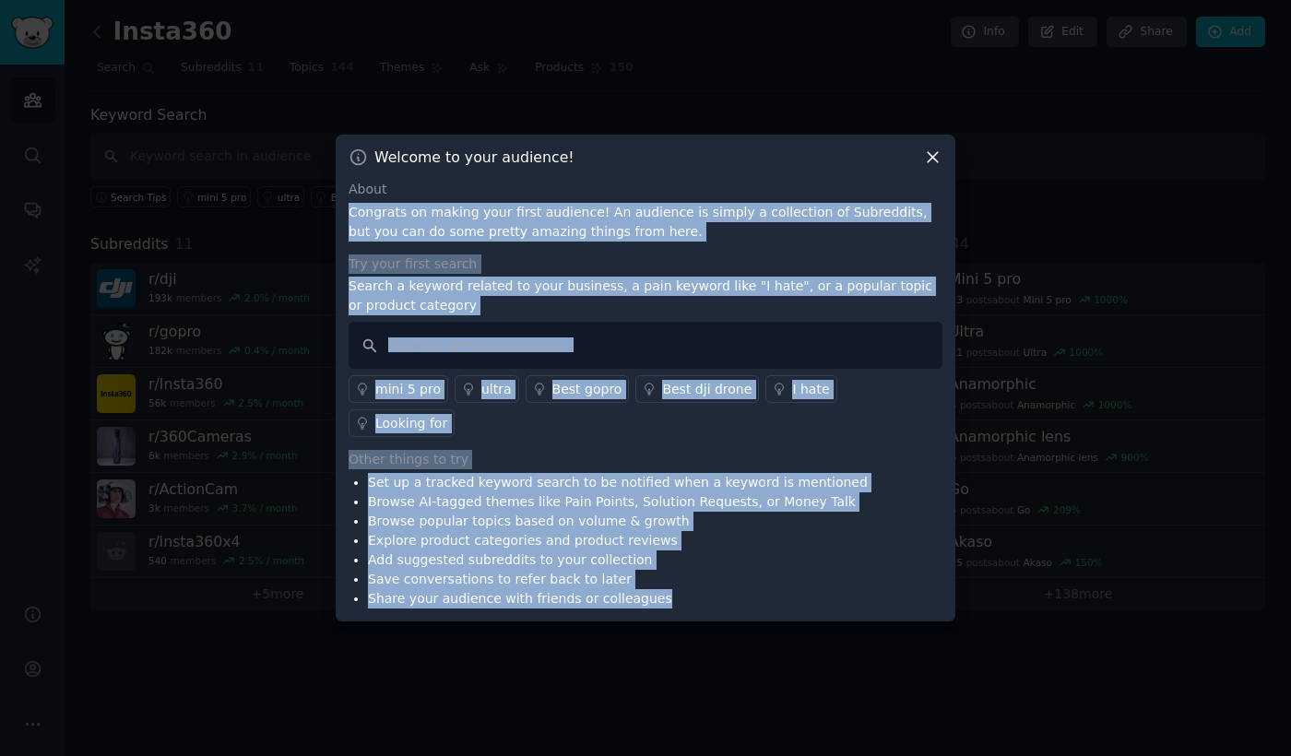
drag, startPoint x: 344, startPoint y: 229, endPoint x: 771, endPoint y: 587, distance: 557.6
click at [771, 587] on div "Welcome to your audience! About Congrats on making your first audience! An audi…" at bounding box center [646, 378] width 620 height 487
copy div "Congrats on making your first audience! An audience is simply a collection of S…"
click at [658, 369] on input "text" at bounding box center [646, 345] width 594 height 47
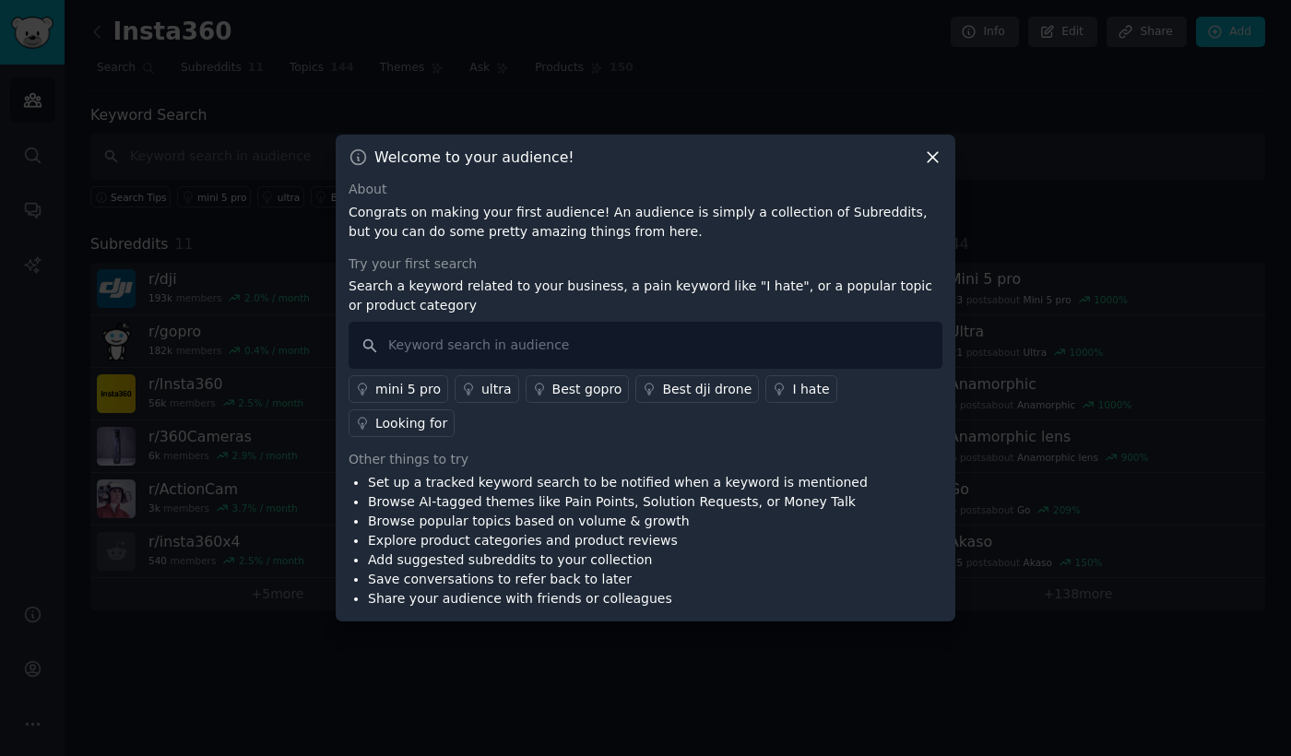
click at [792, 399] on div "I hate" at bounding box center [810, 389] width 37 height 19
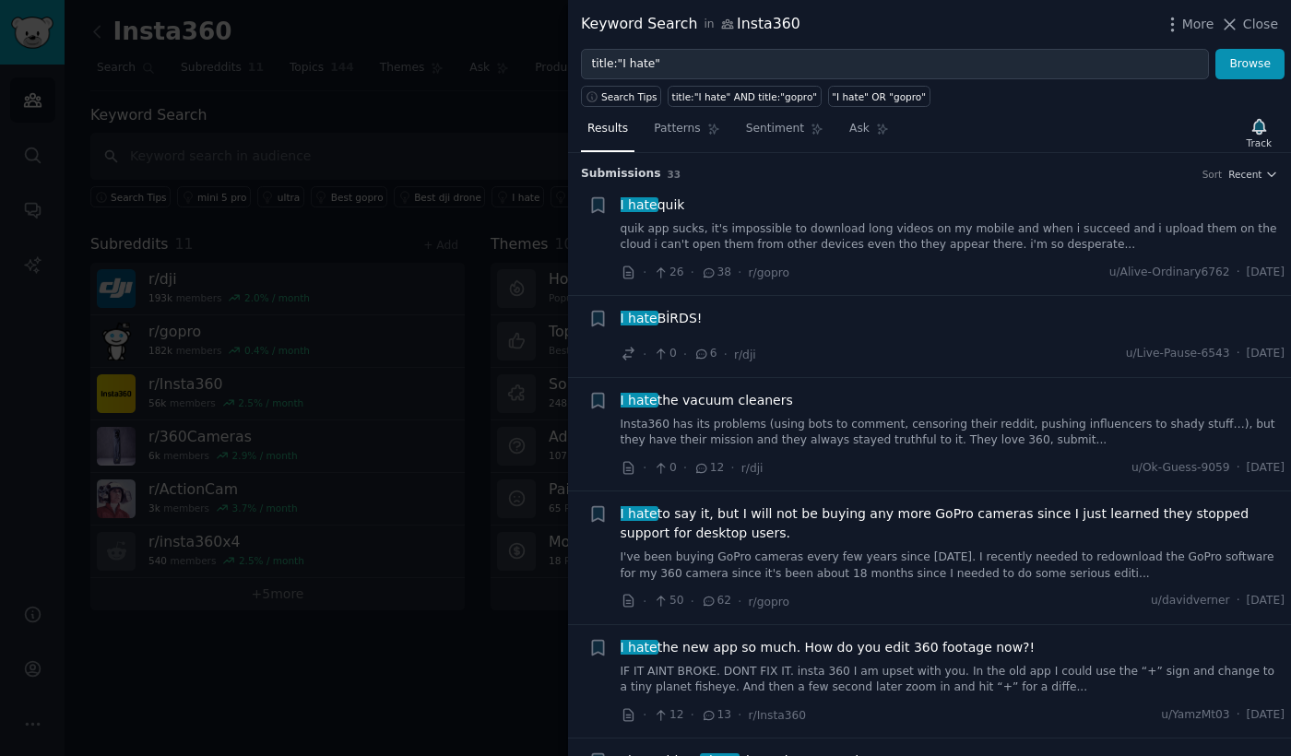
click at [523, 654] on div at bounding box center [645, 378] width 1291 height 756
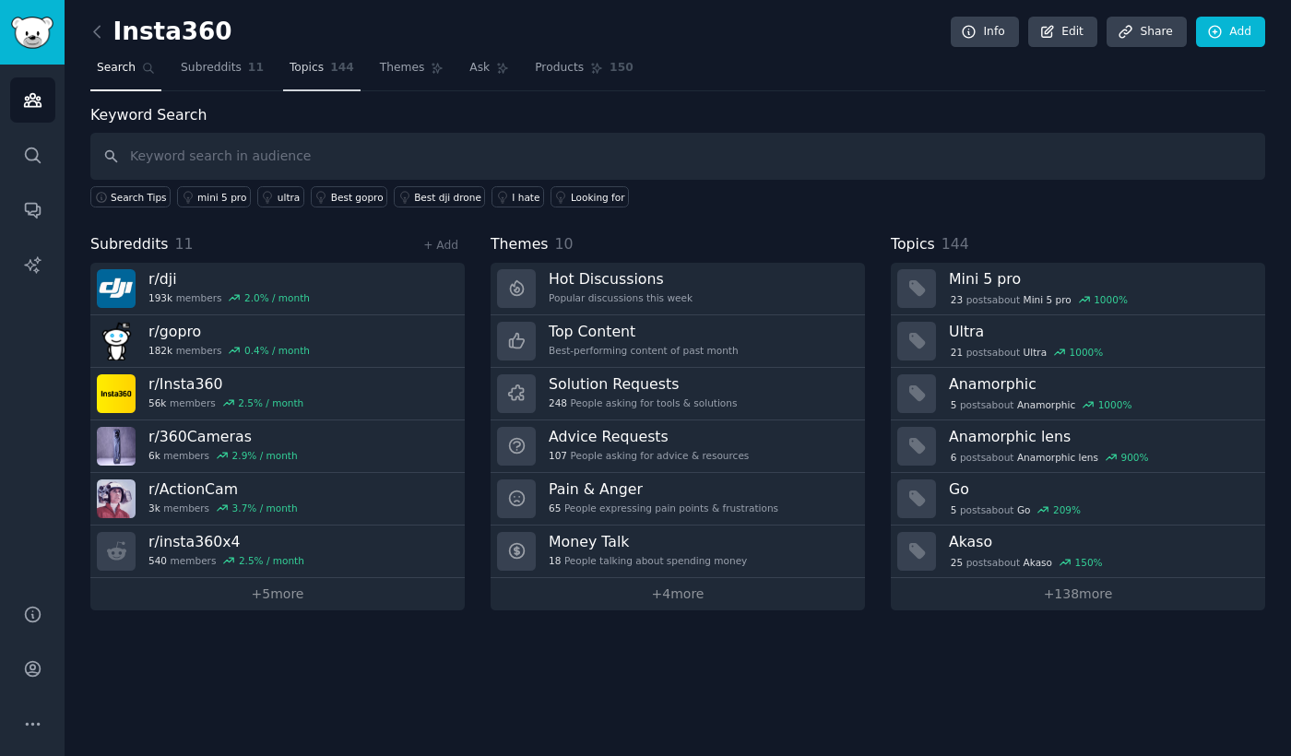
click at [330, 69] on span "144" at bounding box center [342, 68] width 24 height 17
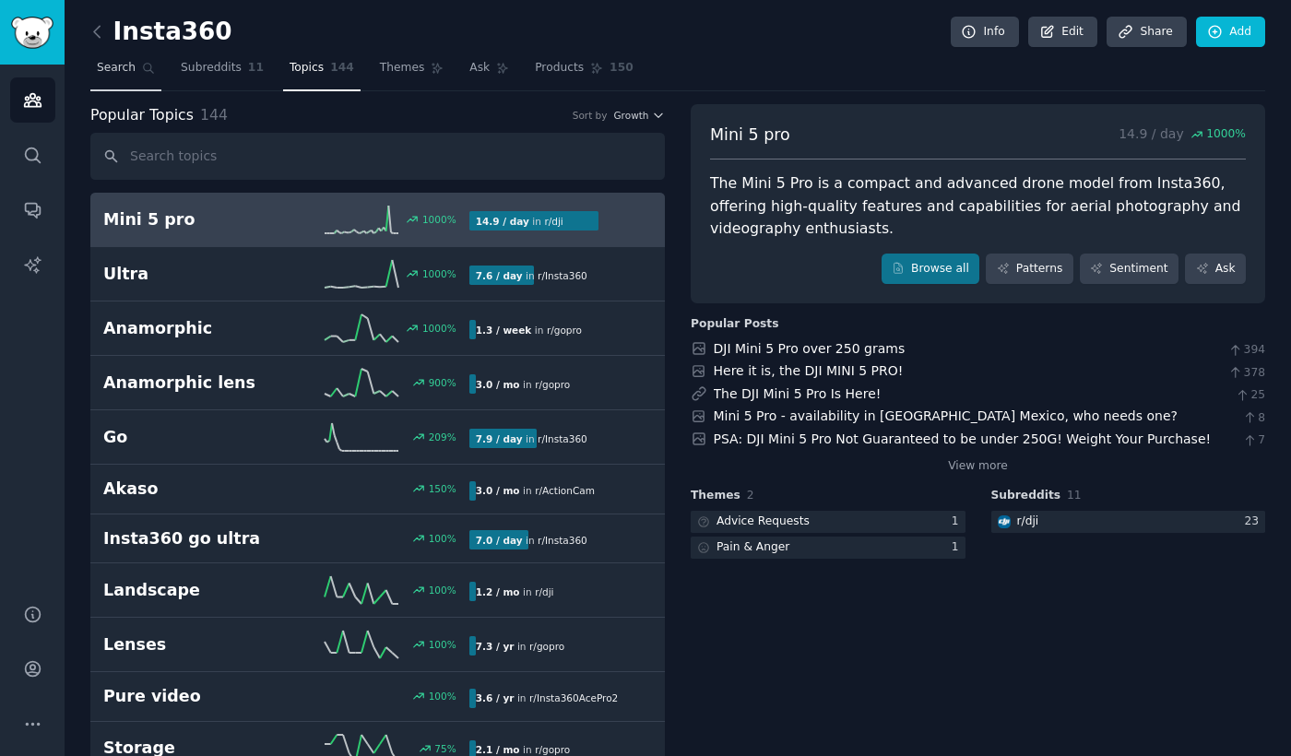
click at [145, 75] on link "Search" at bounding box center [125, 72] width 71 height 38
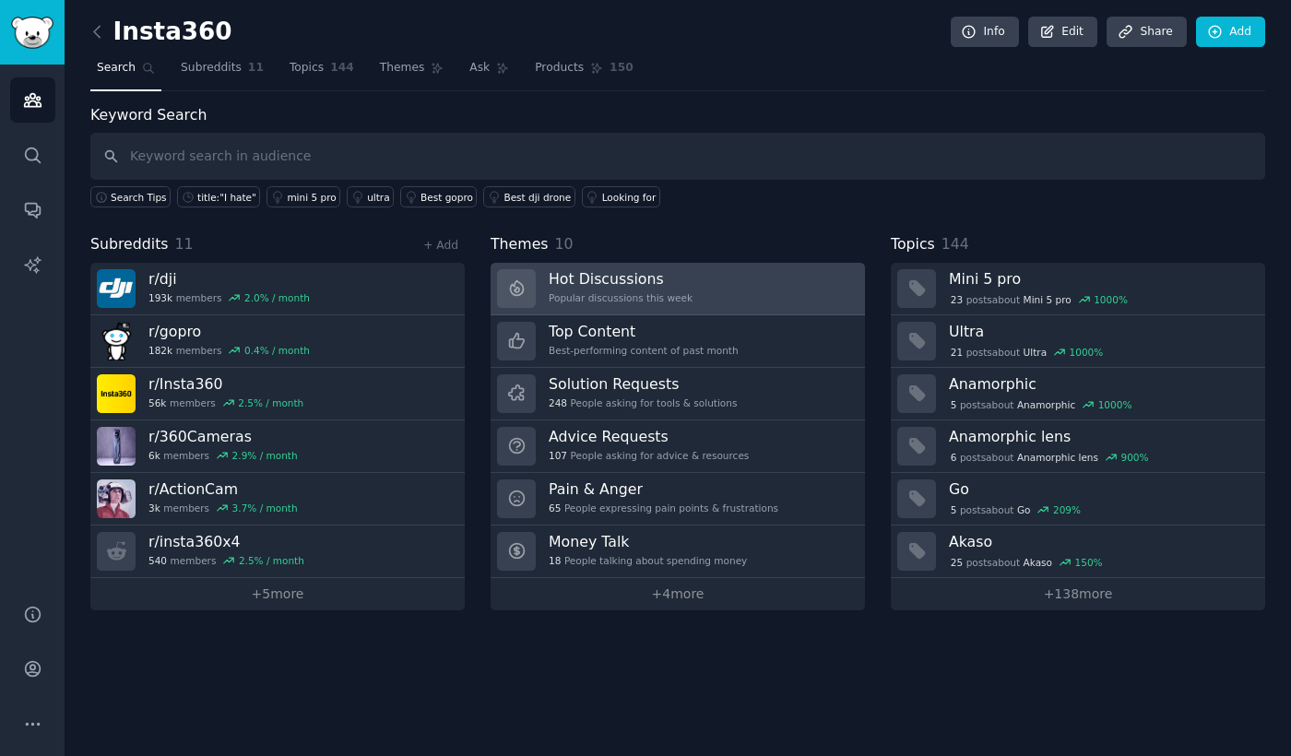
click at [583, 279] on h3 "Hot Discussions" at bounding box center [621, 278] width 144 height 19
